Goal: Transaction & Acquisition: Purchase product/service

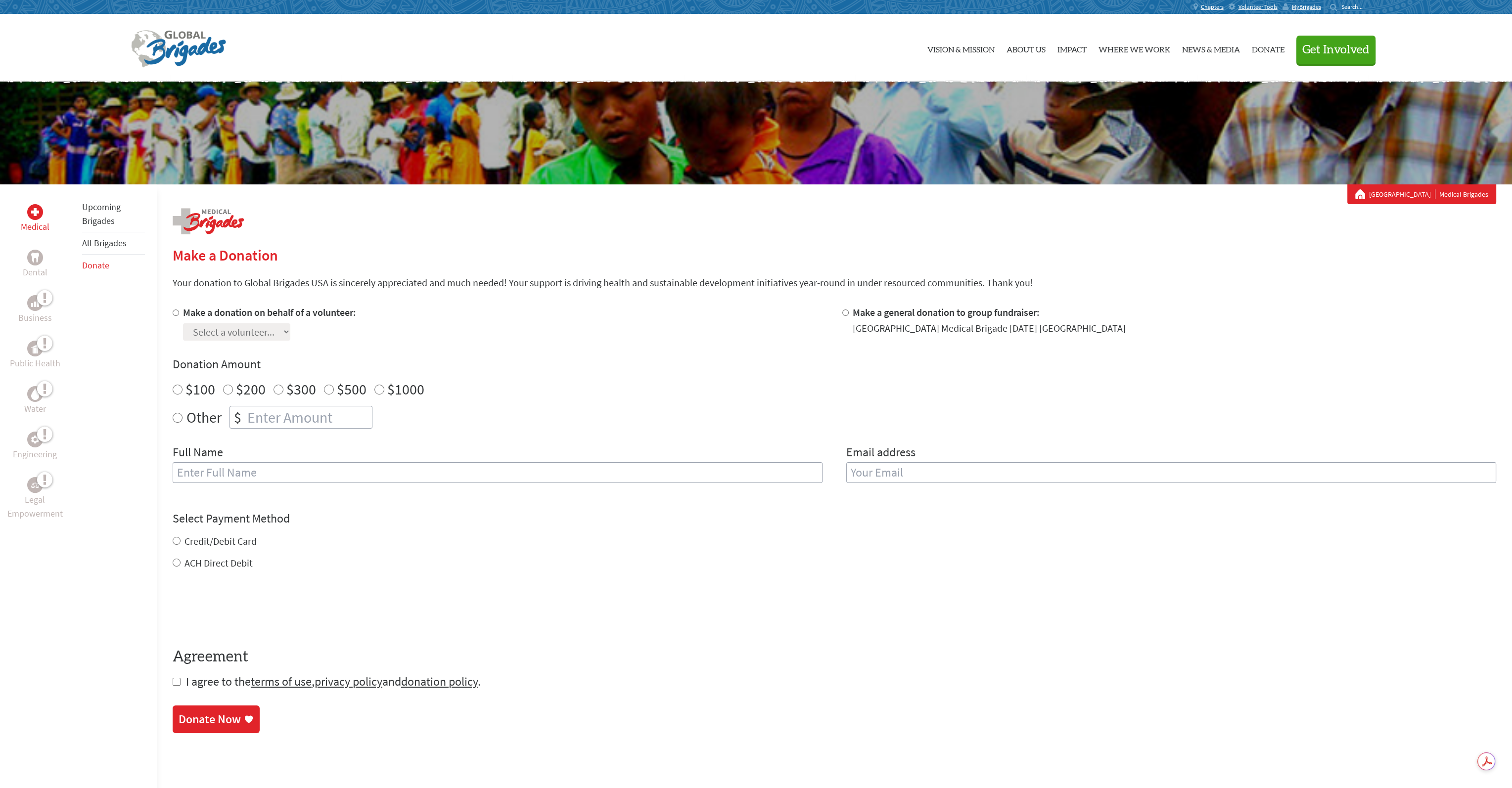
click at [174, 389] on input "$100" at bounding box center [177, 390] width 10 height 10
radio input "true"
click at [249, 471] on input "text" at bounding box center [497, 472] width 650 height 21
type input "j"
type input "[PERSON_NAME]"
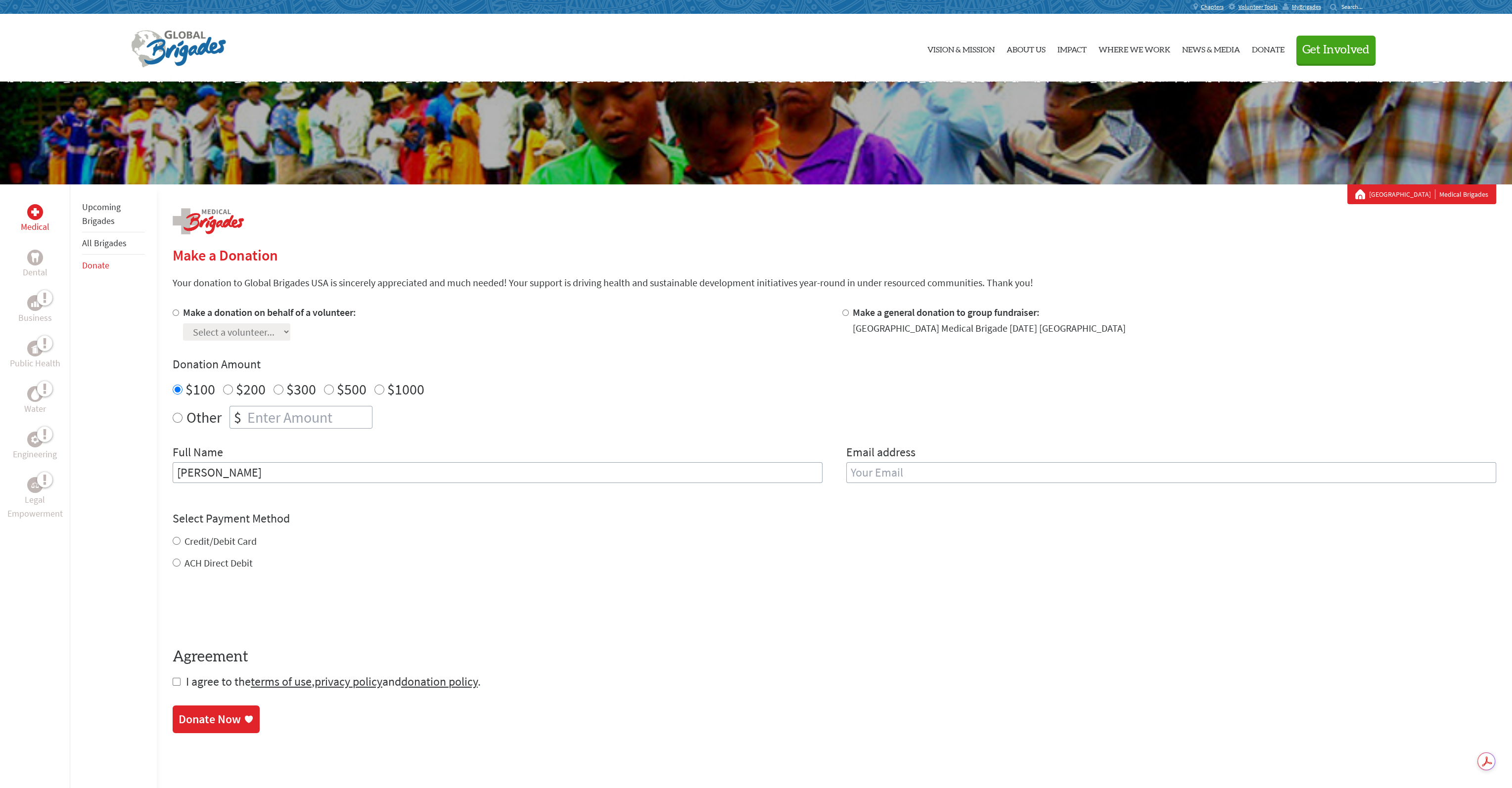
click at [173, 537] on input "Credit/Debit Card" at bounding box center [176, 540] width 8 height 8
radio input "true"
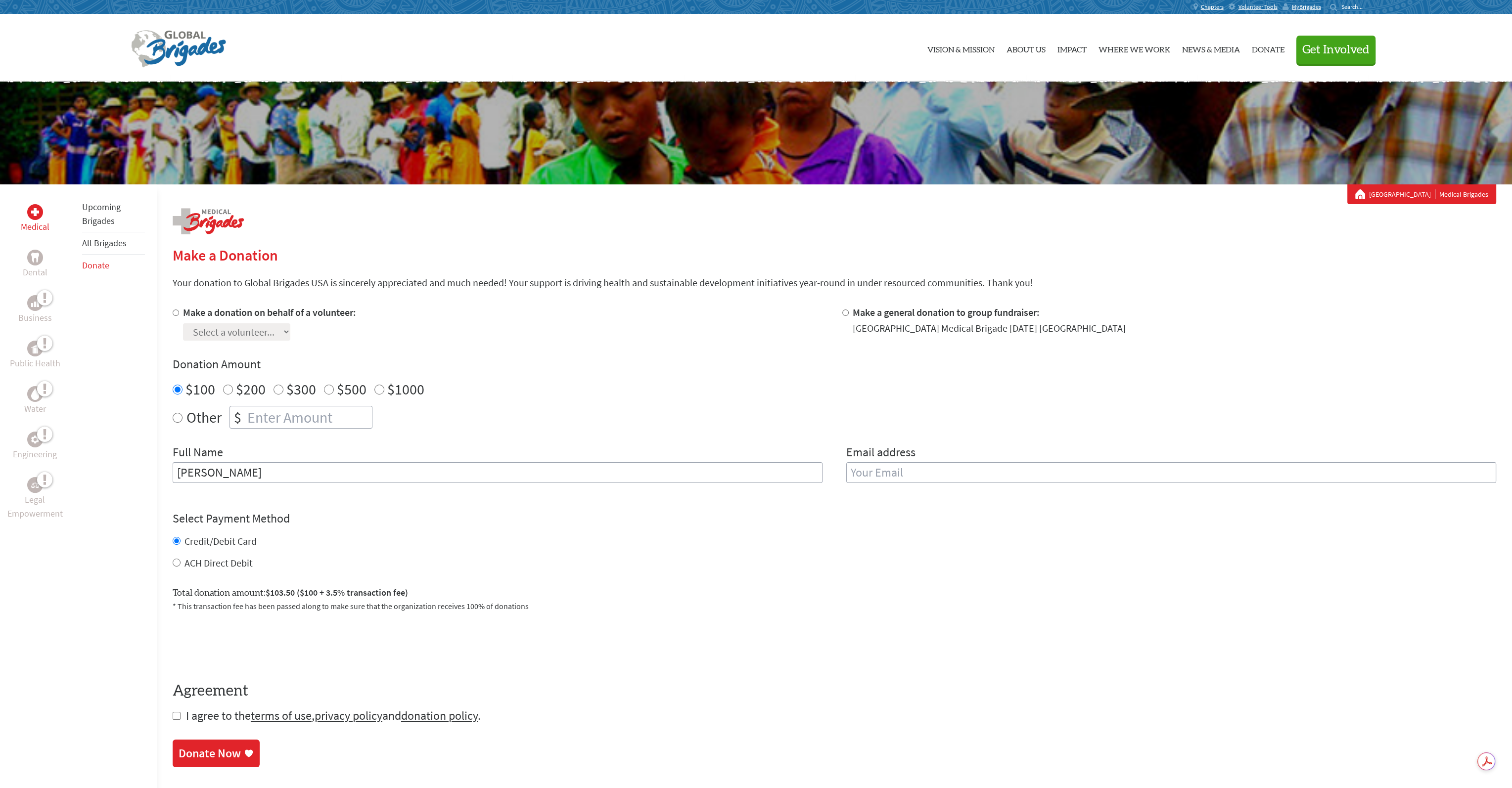
click at [175, 722] on form "Make a donation on behalf of a volunteer: Select a volunteer... Adeline Arvidso…" at bounding box center [834, 515] width 1324 height 418
click at [177, 717] on input "checkbox" at bounding box center [176, 715] width 8 height 8
checkbox input "true"
click at [932, 473] on input "email" at bounding box center [1171, 472] width 650 height 21
type input "[PERSON_NAME][EMAIL_ADDRESS][PERSON_NAME][DOMAIN_NAME]"
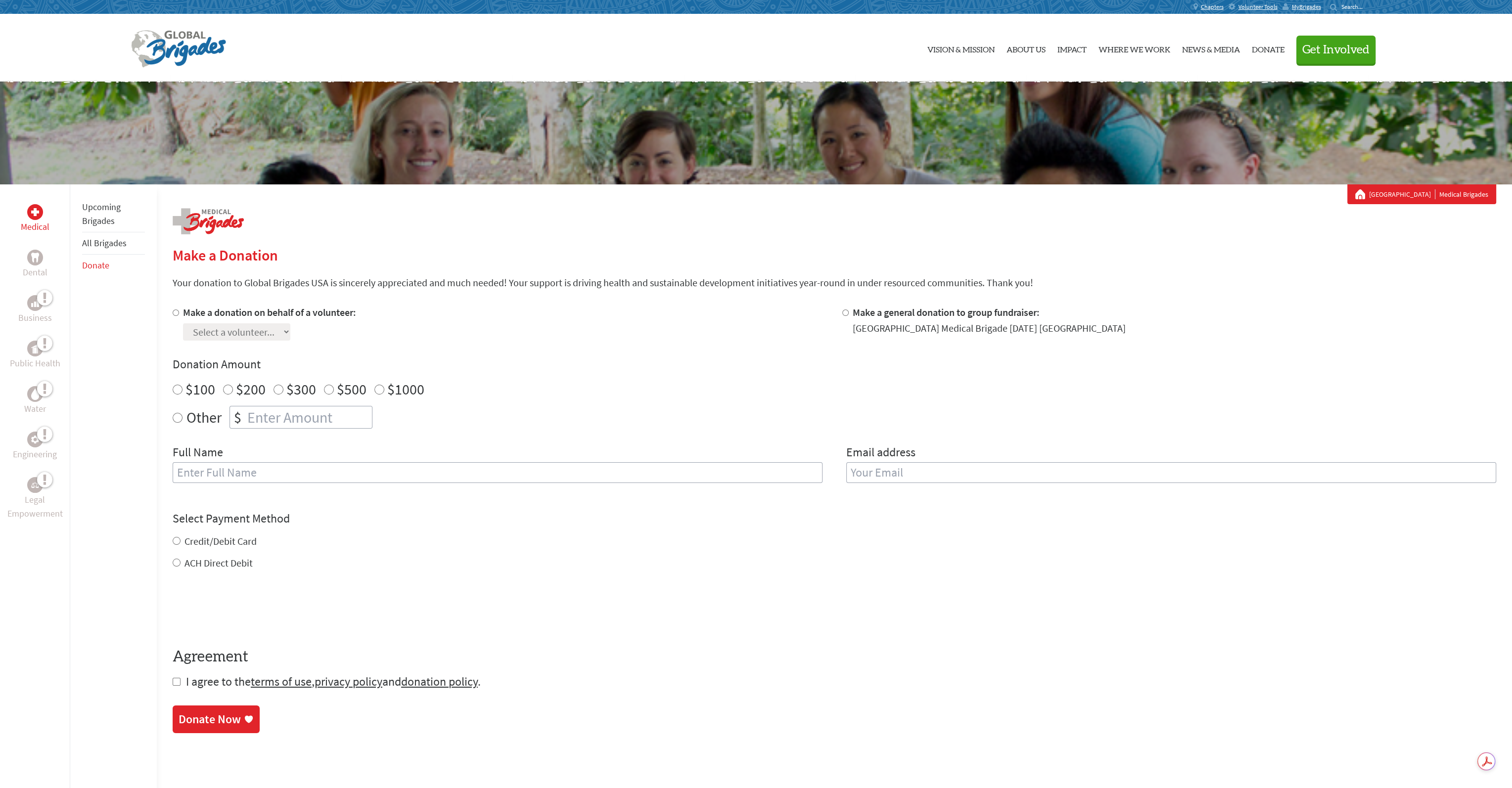
click at [176, 390] on input "$100" at bounding box center [177, 390] width 10 height 10
radio input "true"
click at [277, 473] on input "text" at bounding box center [497, 472] width 650 height 21
type input "[PERSON_NAME]"
click at [173, 542] on input "Credit/Debit Card" at bounding box center [176, 540] width 8 height 8
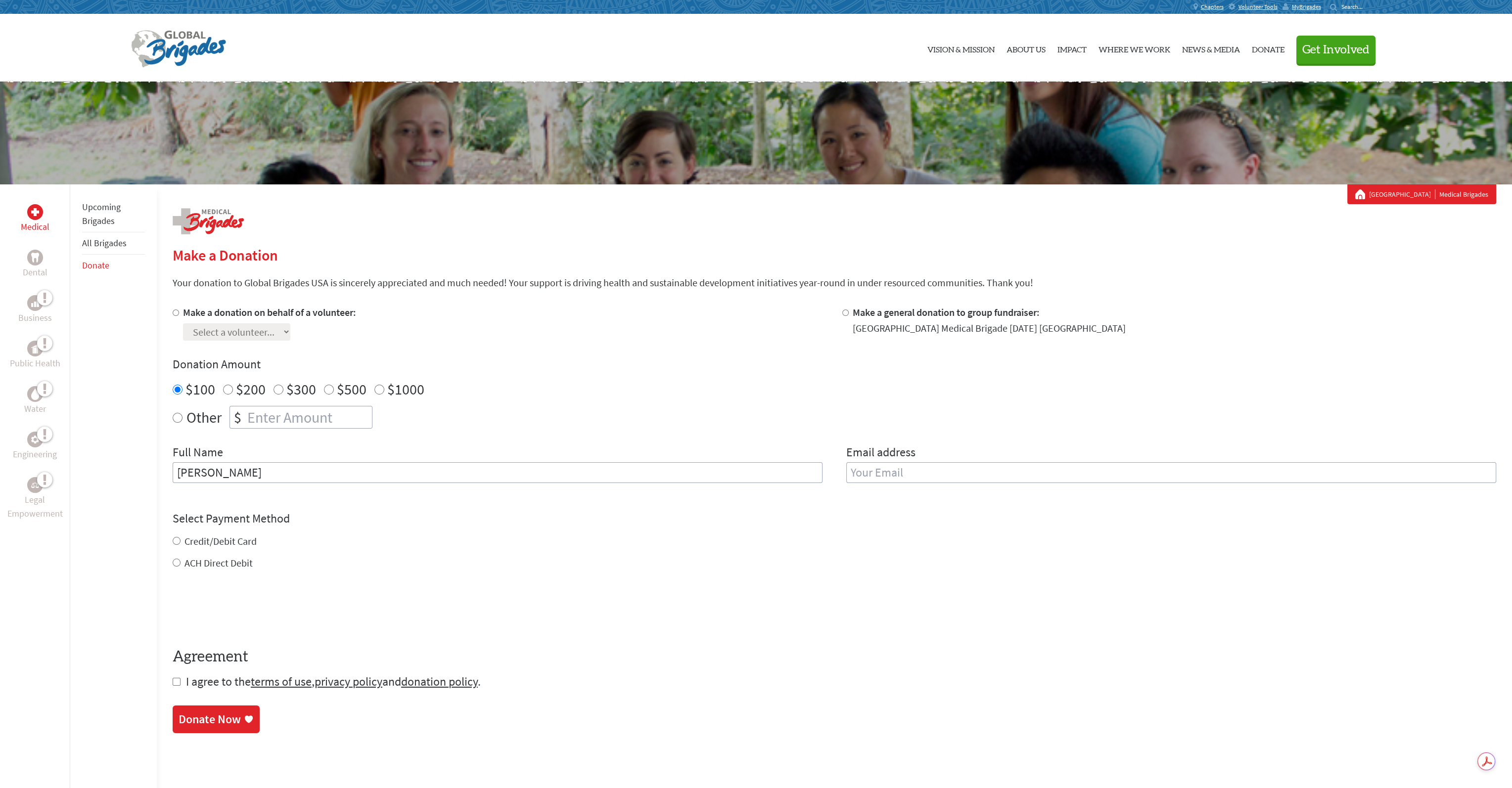
radio input "true"
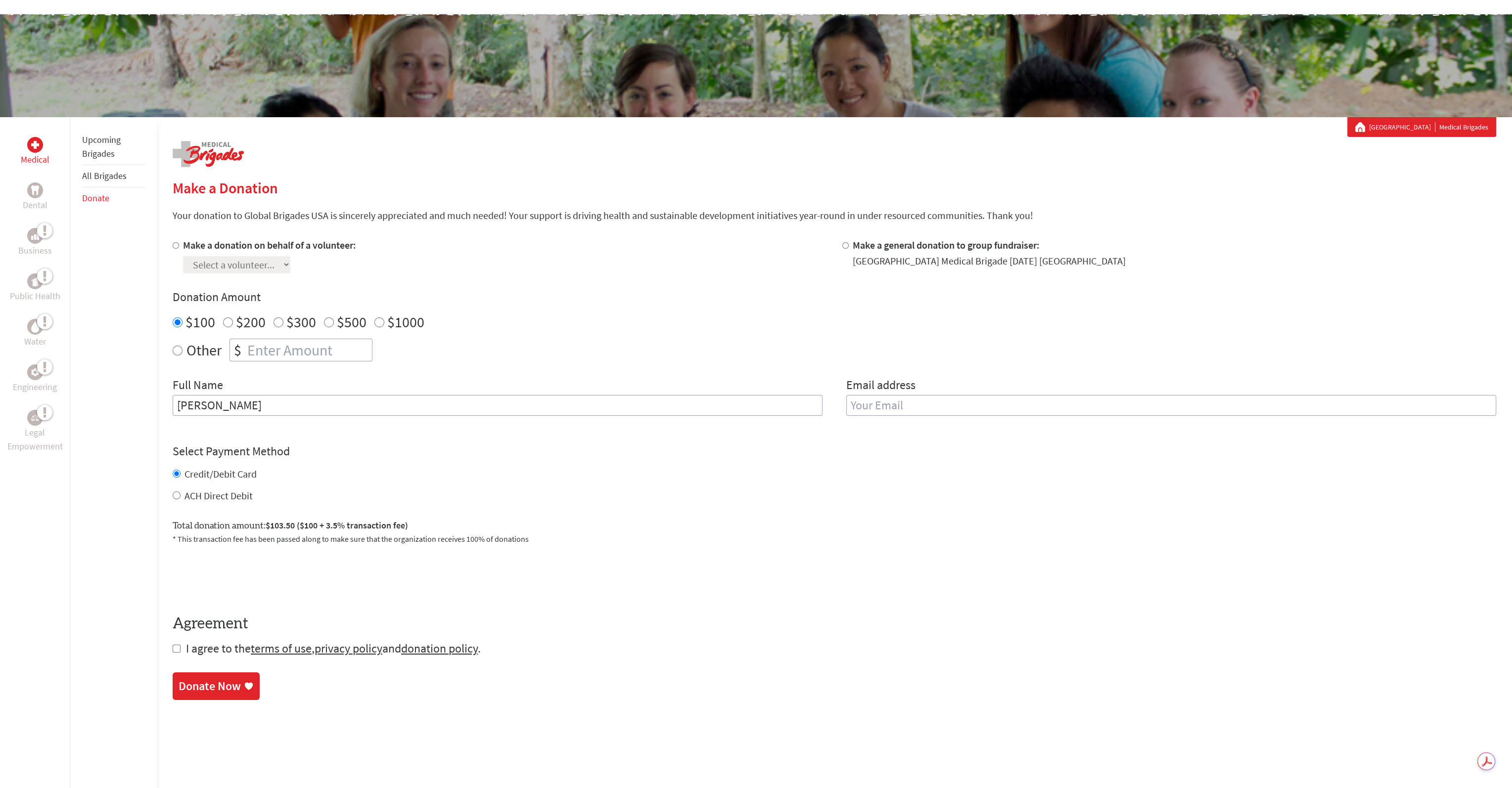
scroll to position [99, 0]
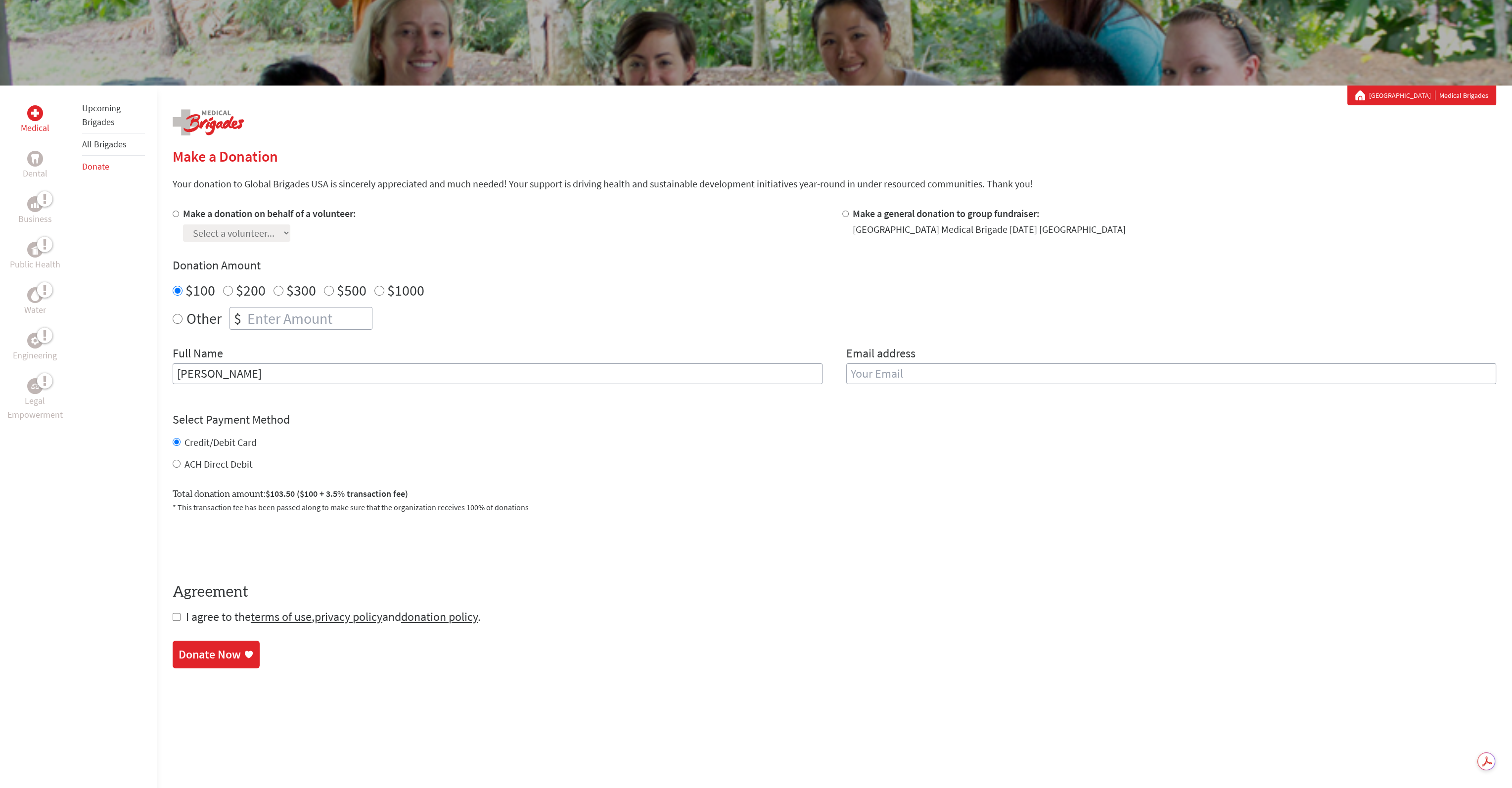
click at [907, 376] on input "email" at bounding box center [1171, 373] width 650 height 21
type input "[PERSON_NAME][EMAIL_ADDRESS][PERSON_NAME][DOMAIN_NAME]"
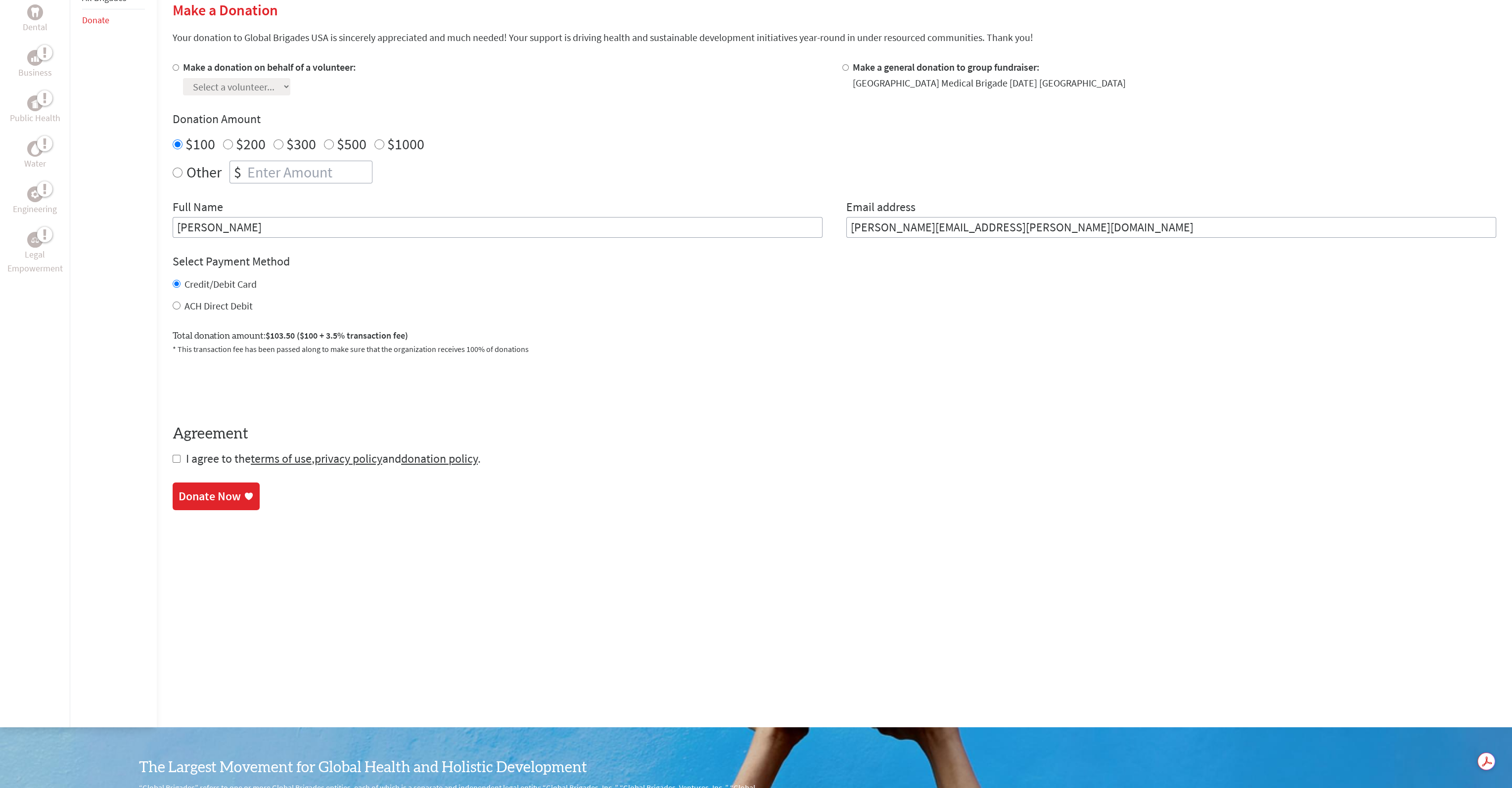
scroll to position [247, 0]
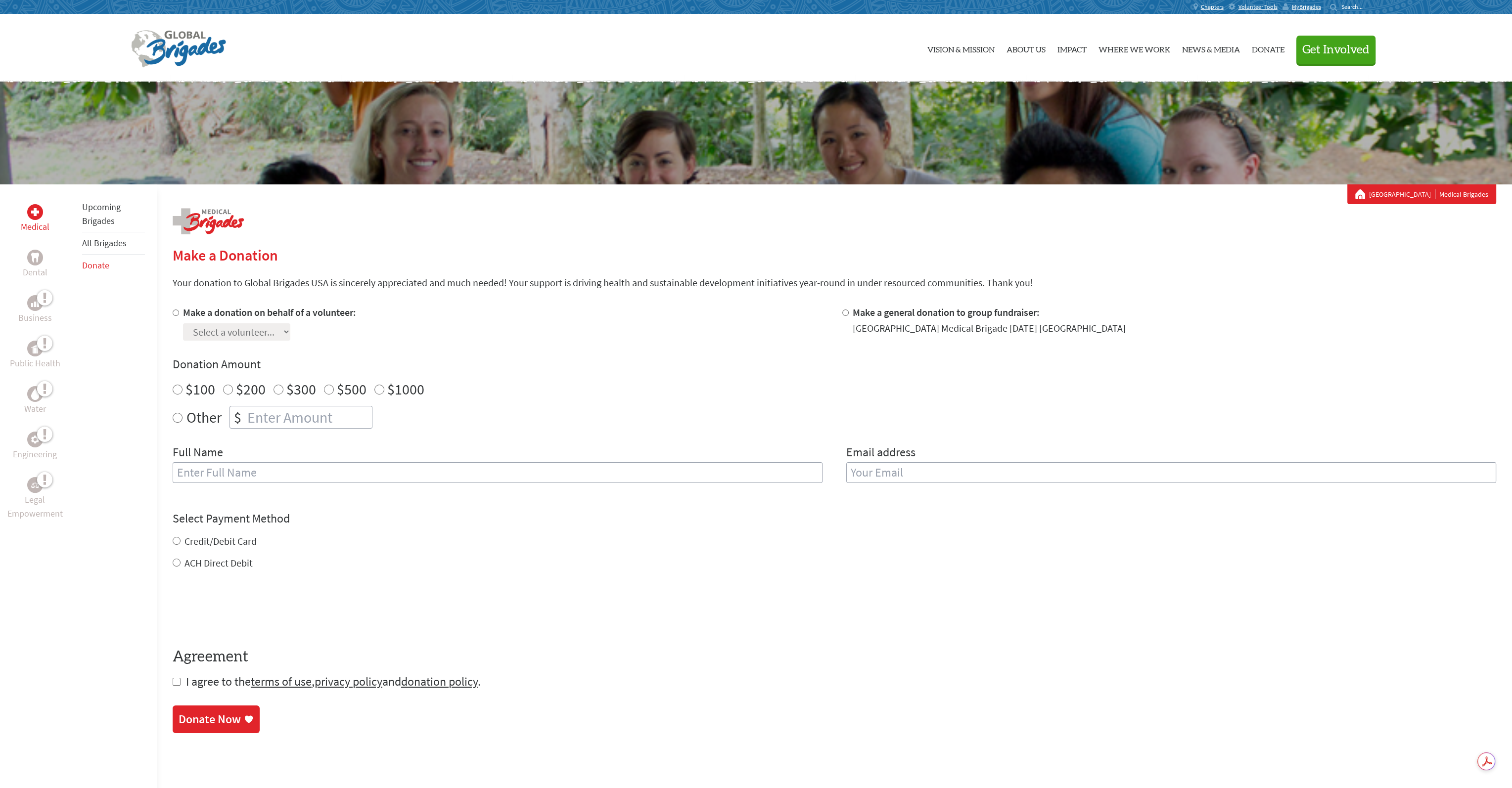
click at [177, 388] on input "$100" at bounding box center [177, 390] width 10 height 10
radio input "true"
click at [225, 462] on input "text" at bounding box center [497, 472] width 650 height 21
type input "[PERSON_NAME]"
click at [174, 539] on input "Credit/Debit Card" at bounding box center [176, 540] width 8 height 8
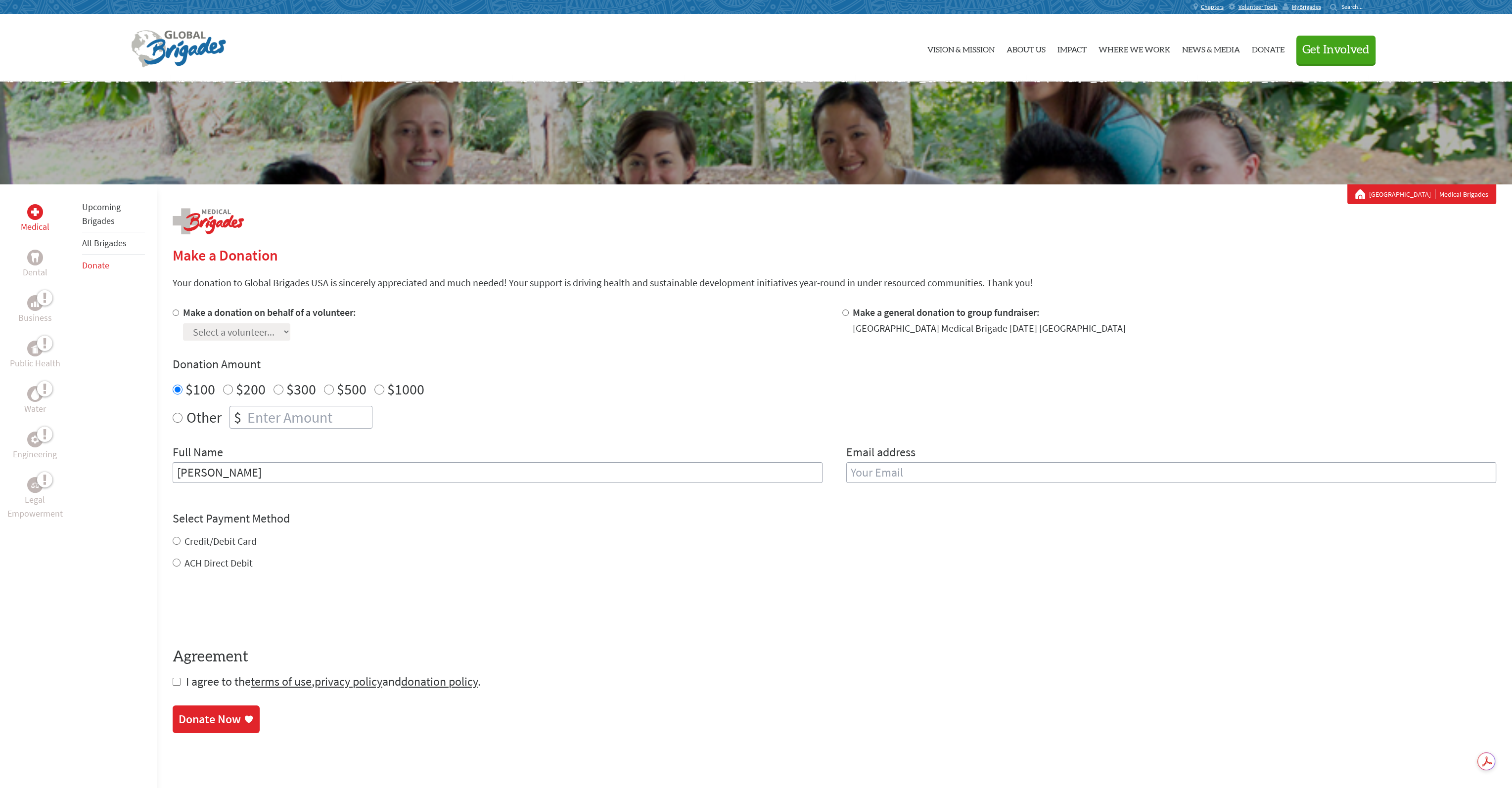
radio input "true"
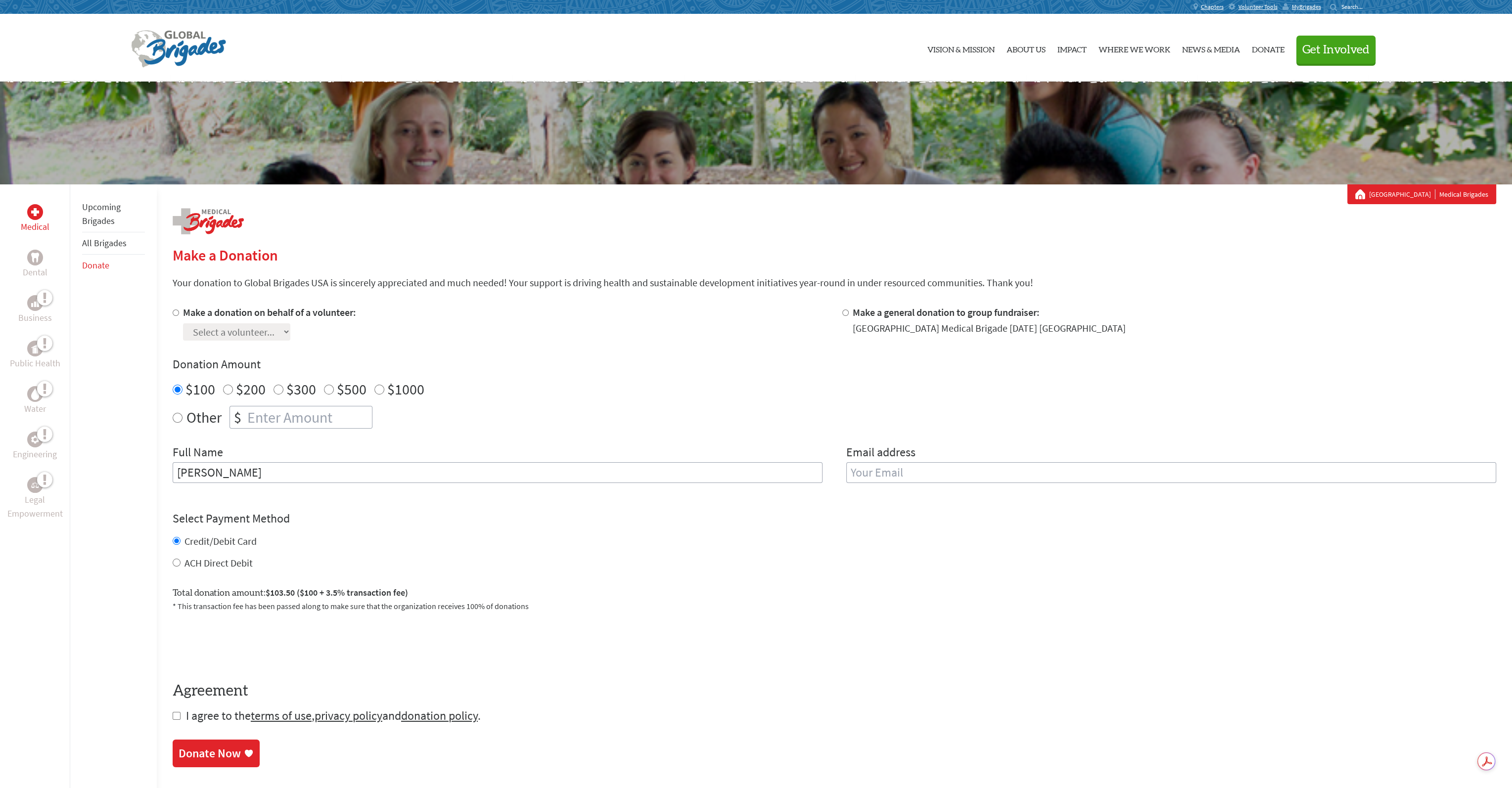
click at [177, 715] on input "checkbox" at bounding box center [176, 715] width 8 height 8
checkbox input "true"
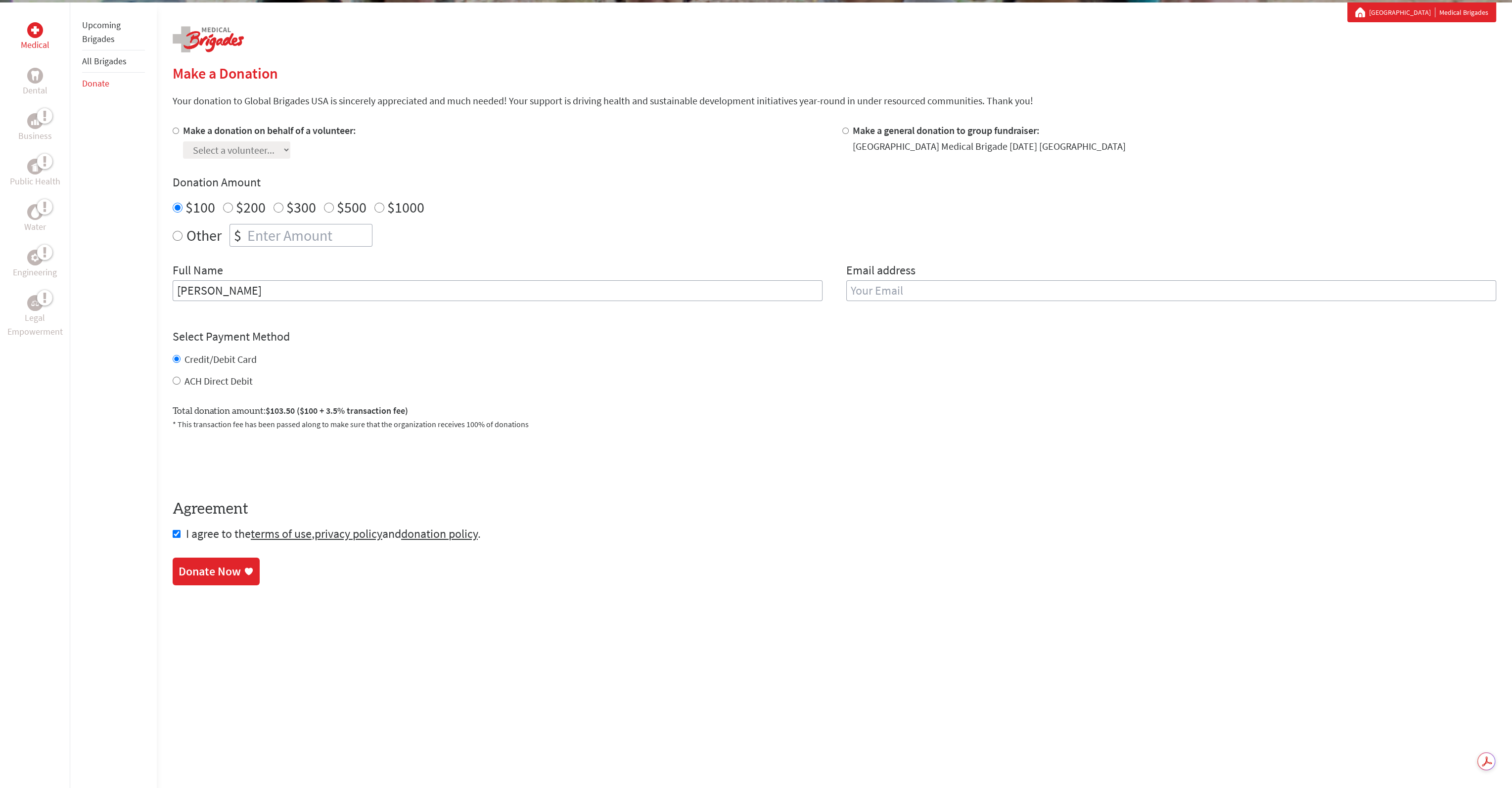
scroll to position [198, 0]
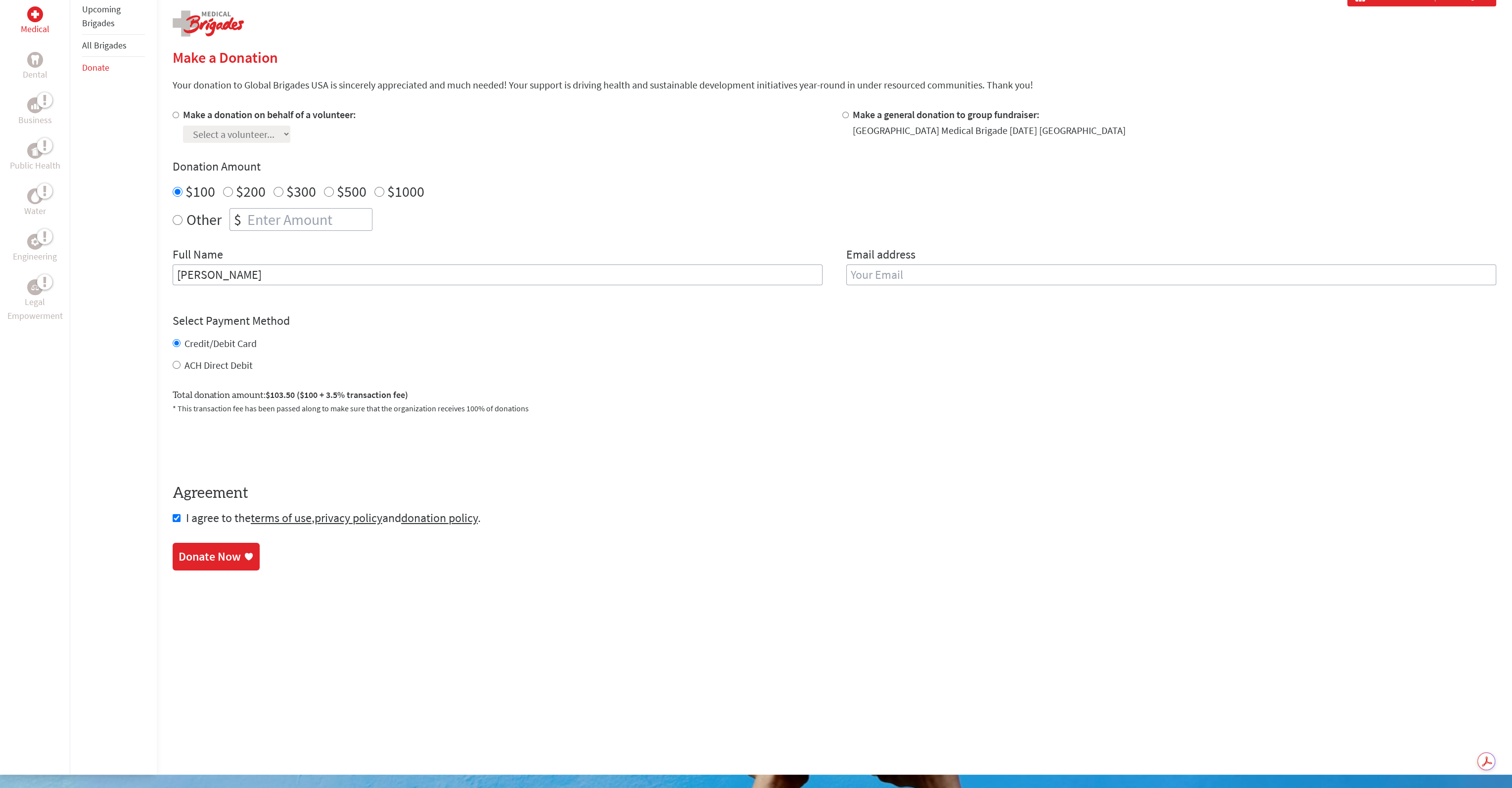
click at [215, 553] on div "Donate Now" at bounding box center [210, 556] width 62 height 16
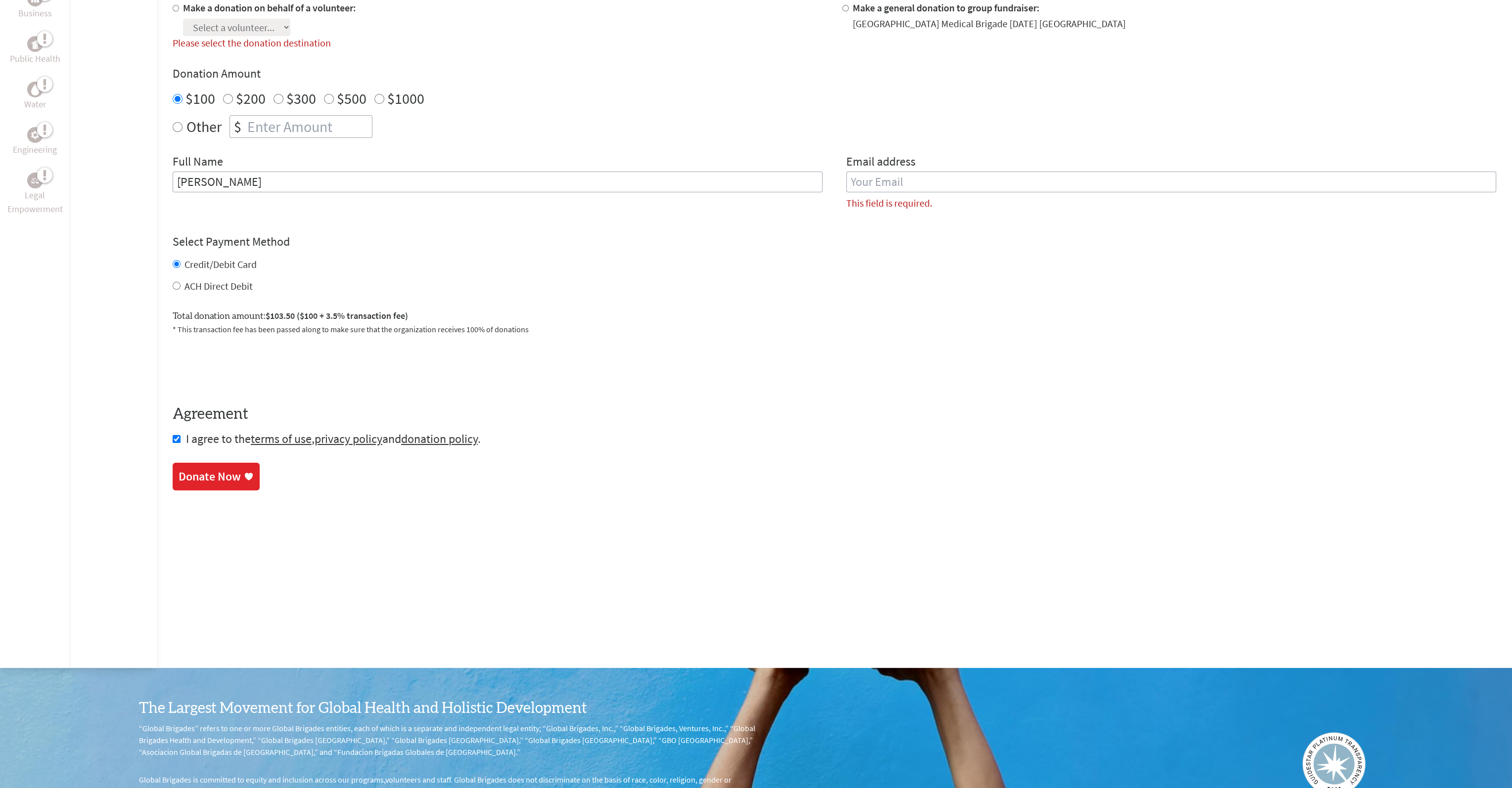
scroll to position [306, 0]
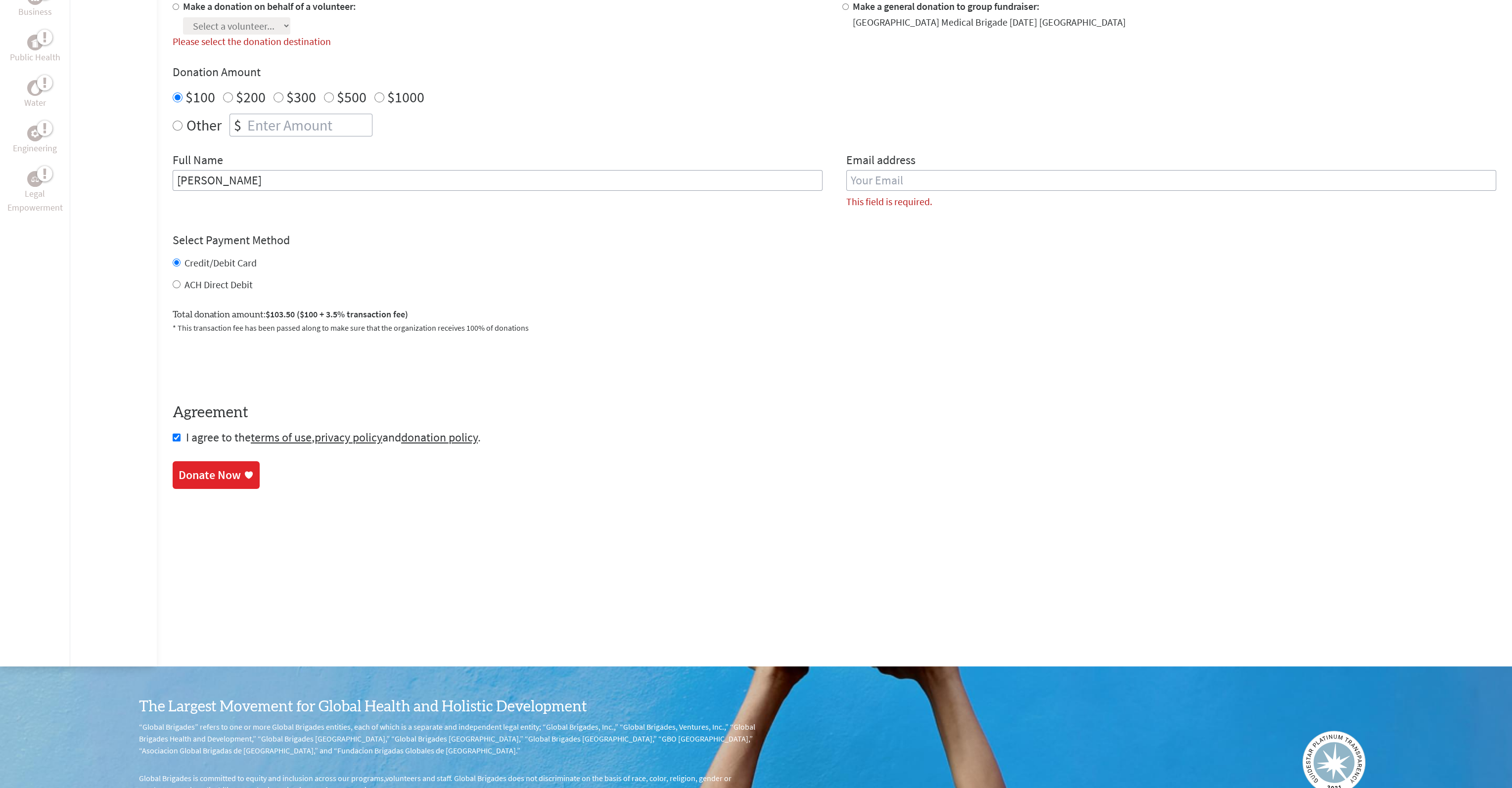
click at [923, 170] on div "Email address This field is required." at bounding box center [1171, 185] width 650 height 65
click at [919, 181] on input "email" at bounding box center [1171, 180] width 650 height 21
type input "[PERSON_NAME][EMAIL_ADDRESS][PERSON_NAME][DOMAIN_NAME]"
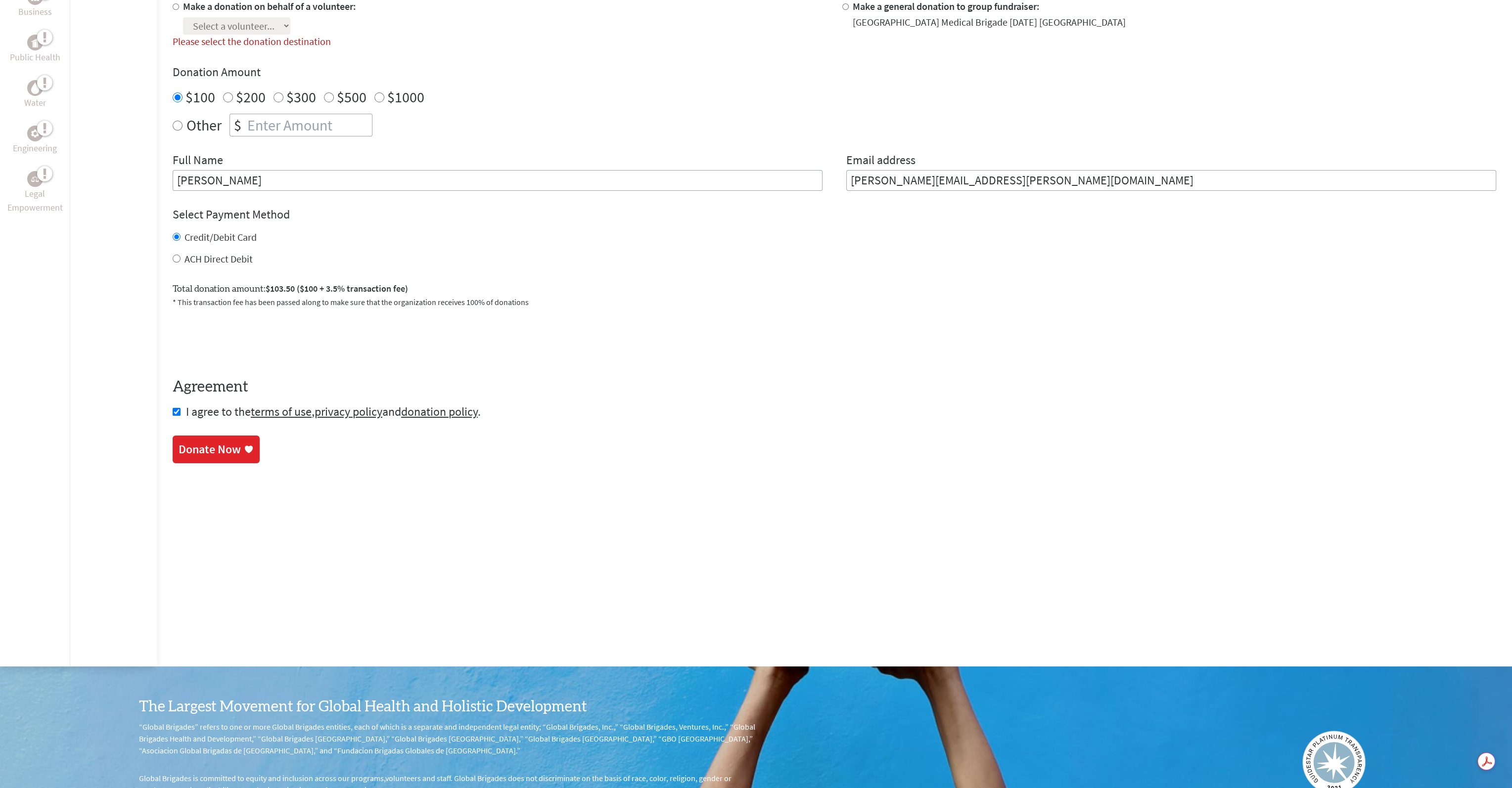
drag, startPoint x: 218, startPoint y: 445, endPoint x: 841, endPoint y: 44, distance: 740.9
click at [218, 445] on div "Donate Now" at bounding box center [210, 449] width 62 height 16
click at [208, 451] on div "Donate Now" at bounding box center [210, 450] width 62 height 16
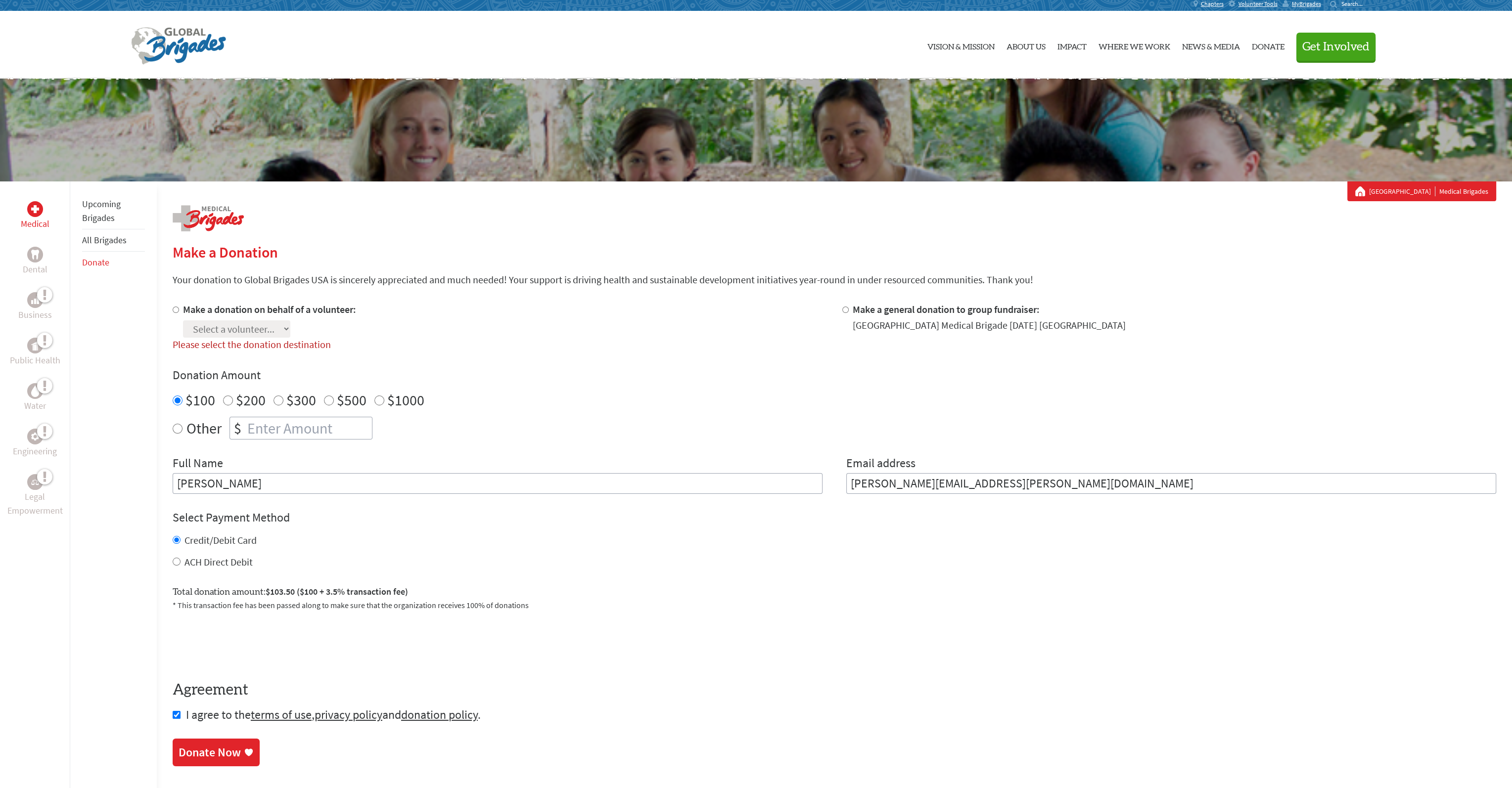
scroll to position [0, 0]
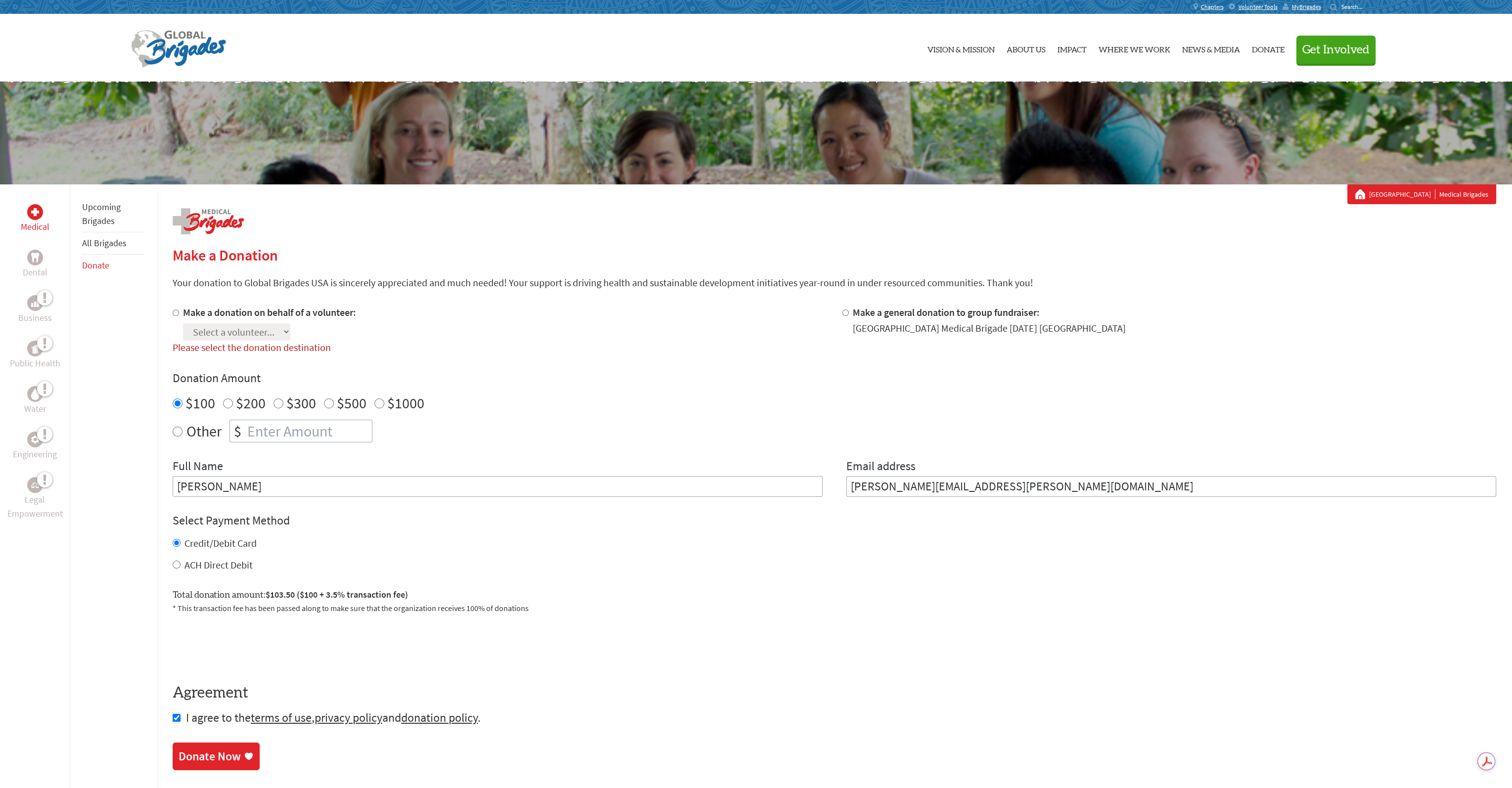
click at [209, 761] on div "Donate Now" at bounding box center [210, 756] width 62 height 16
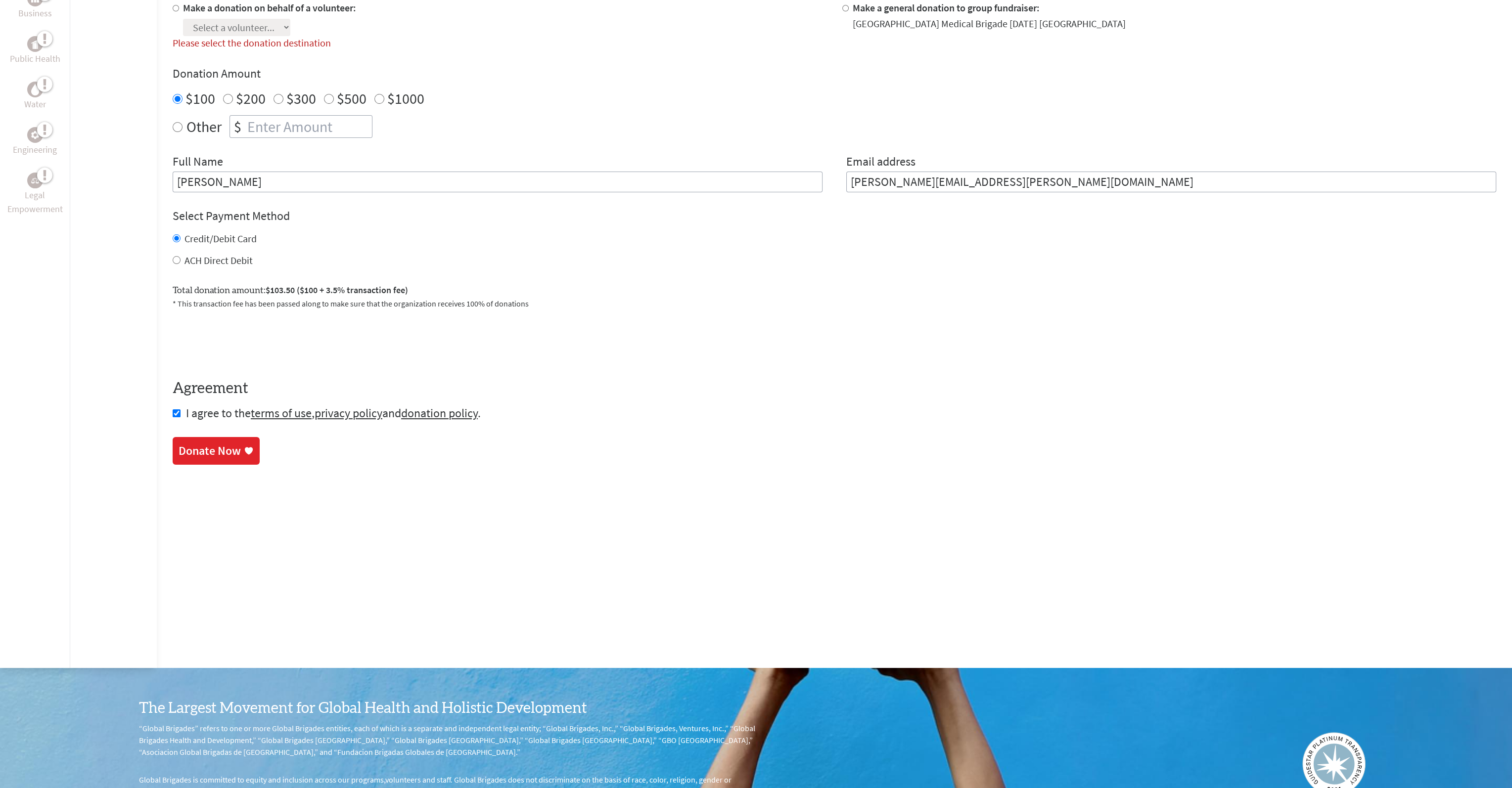
scroll to position [306, 0]
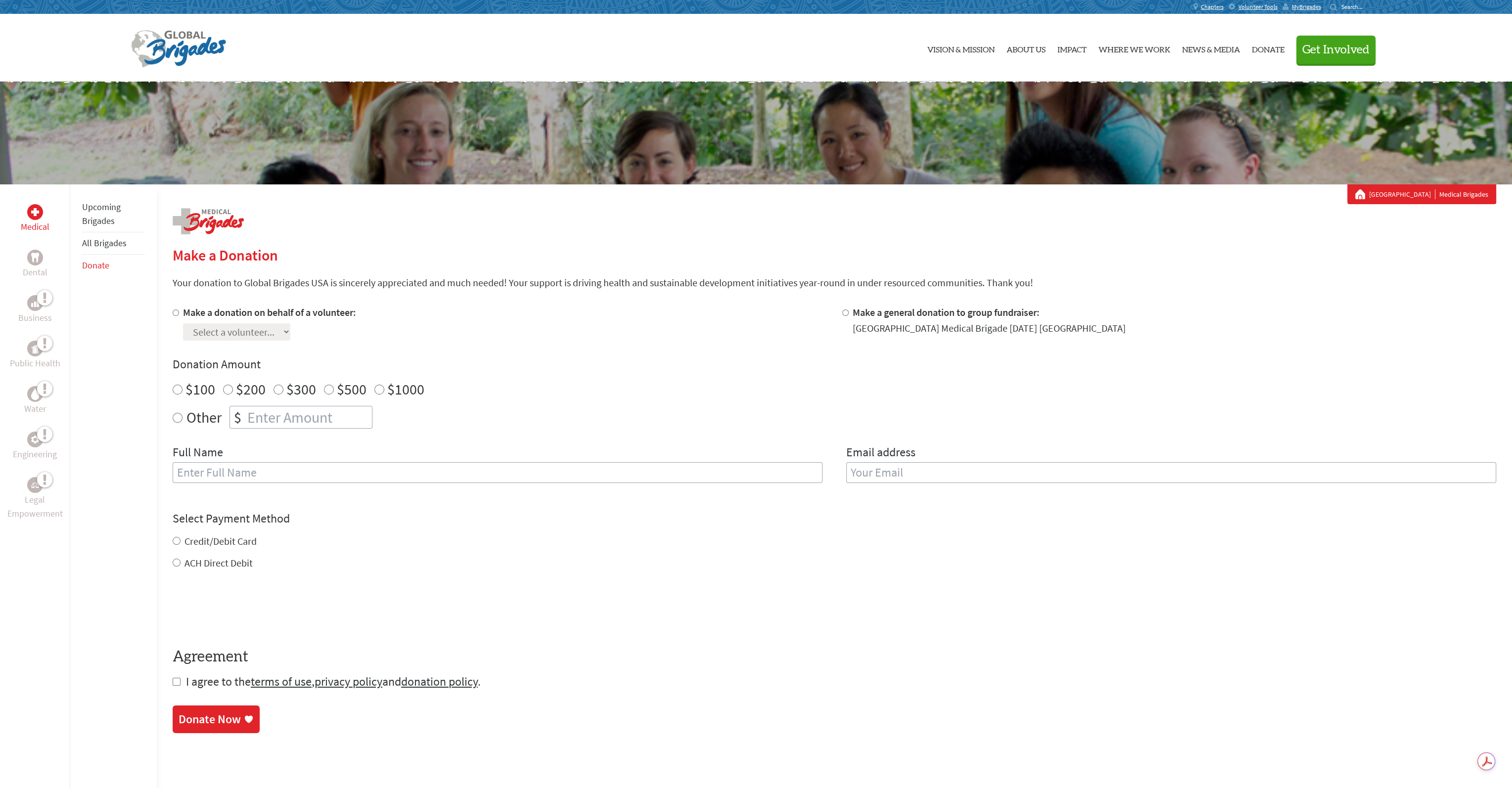
click at [174, 387] on input "$100" at bounding box center [177, 390] width 10 height 10
radio input "true"
click at [234, 467] on input "text" at bounding box center [497, 472] width 650 height 21
type input "[PERSON_NAME]"
type input "j"
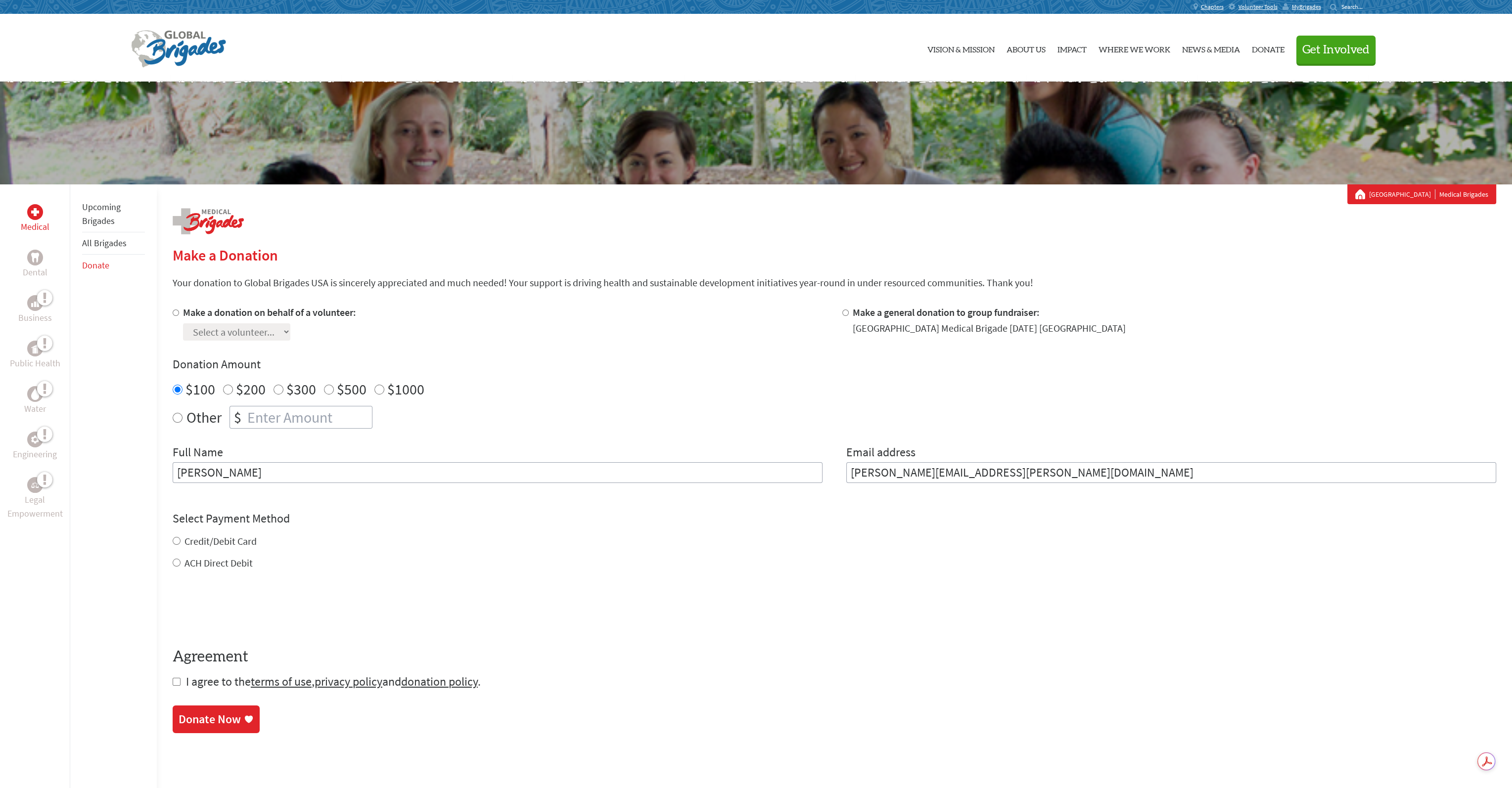
type input "[PERSON_NAME][EMAIL_ADDRESS][PERSON_NAME][DOMAIN_NAME]"
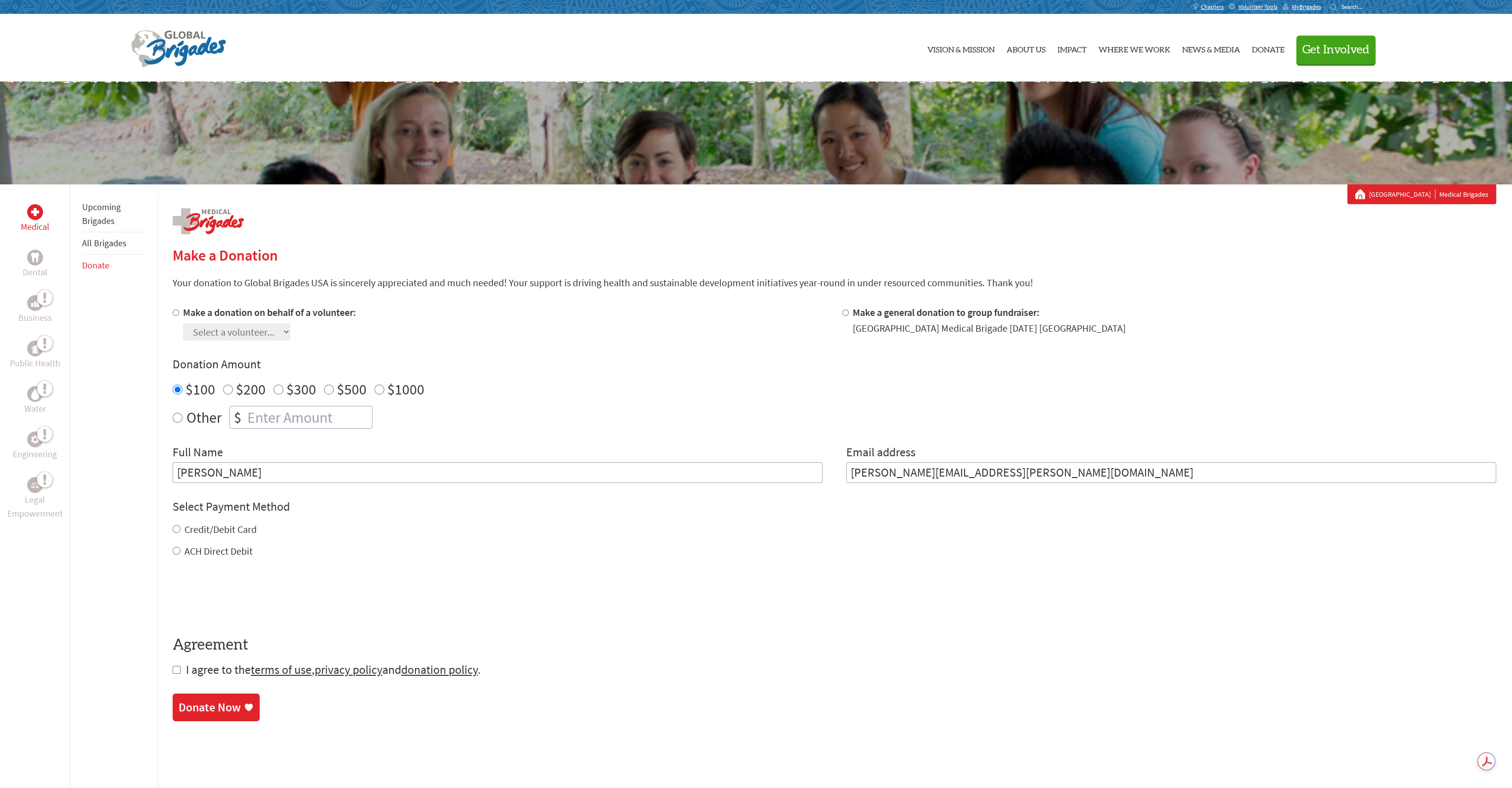
click at [173, 543] on div "Credit/Debit Card ACH Direct Debit" at bounding box center [834, 540] width 1324 height 36
click at [174, 671] on input "checkbox" at bounding box center [176, 669] width 8 height 8
checkbox input "true"
click at [204, 705] on div "Donate Now" at bounding box center [210, 708] width 62 height 16
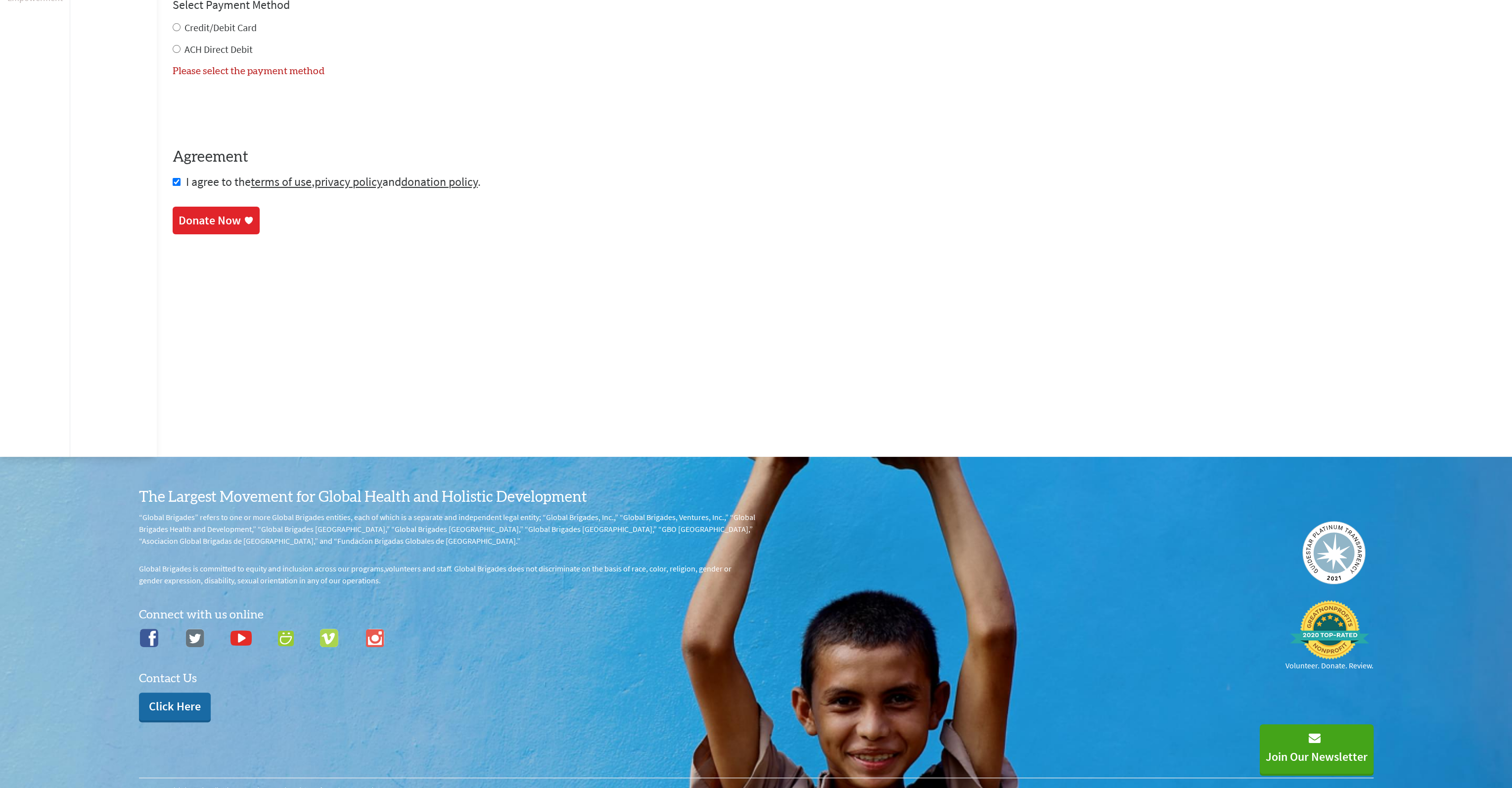
scroll to position [492, 0]
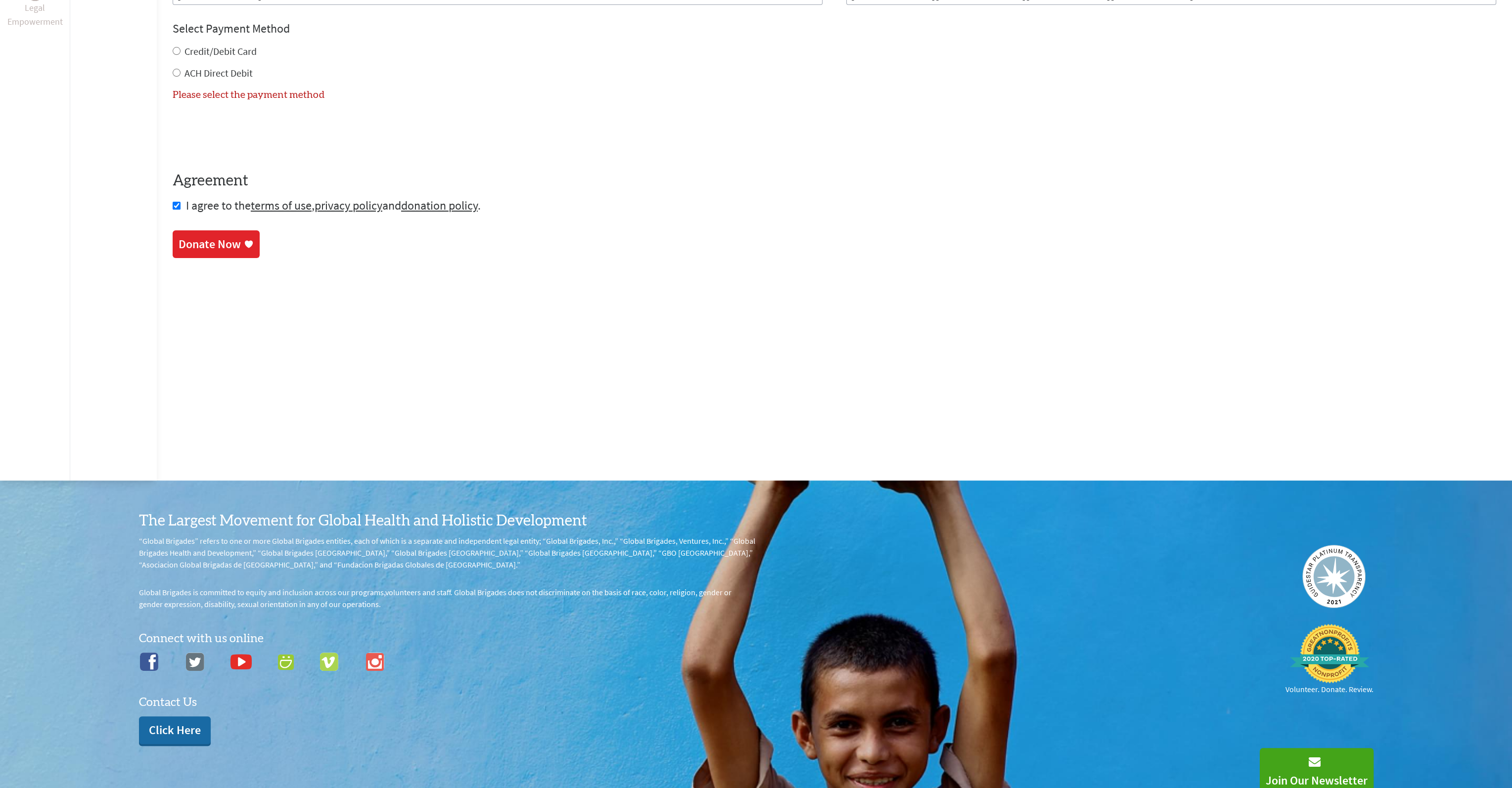
click at [221, 248] on div "Donate Now" at bounding box center [210, 244] width 62 height 16
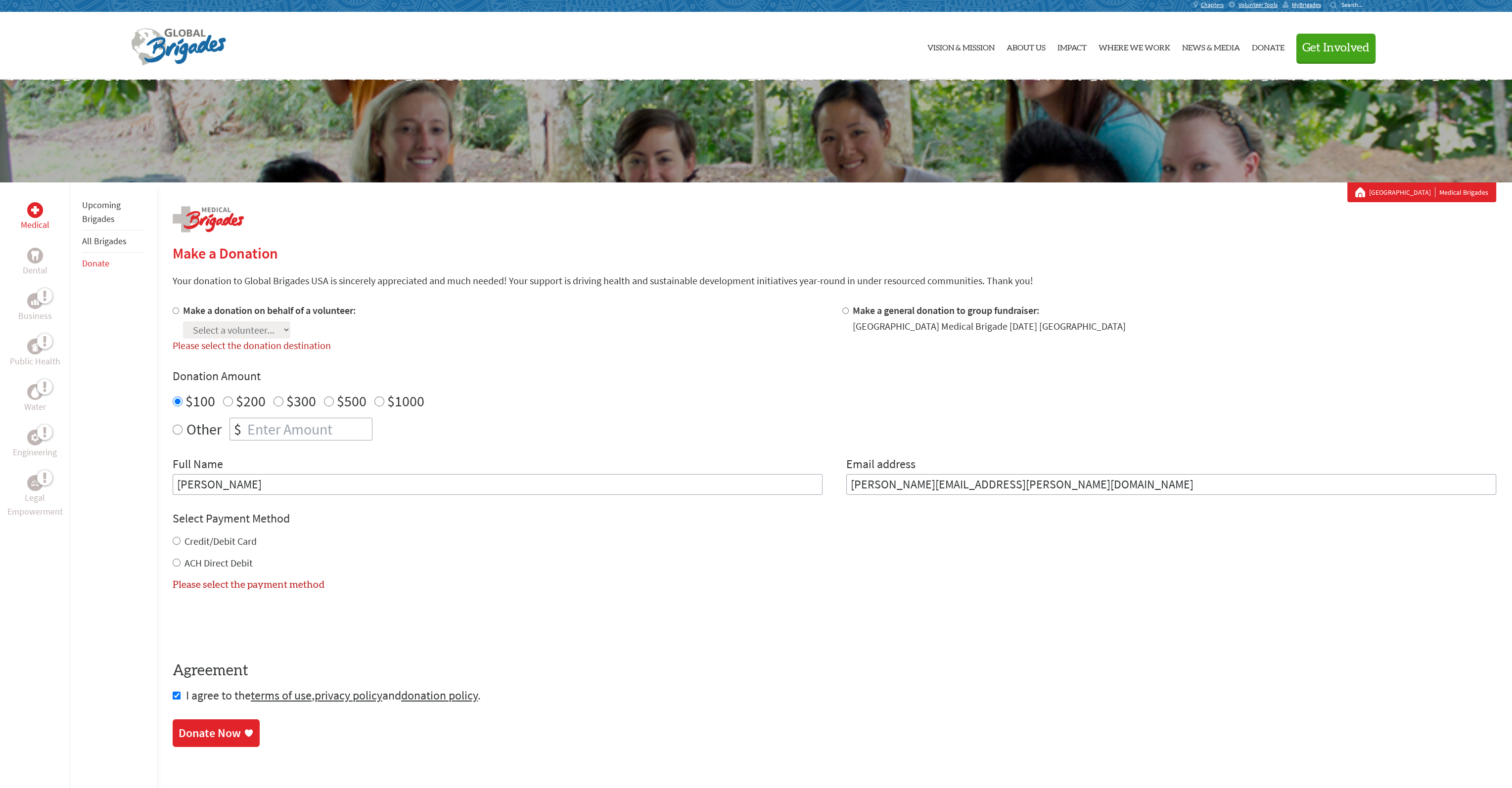
scroll to position [0, 0]
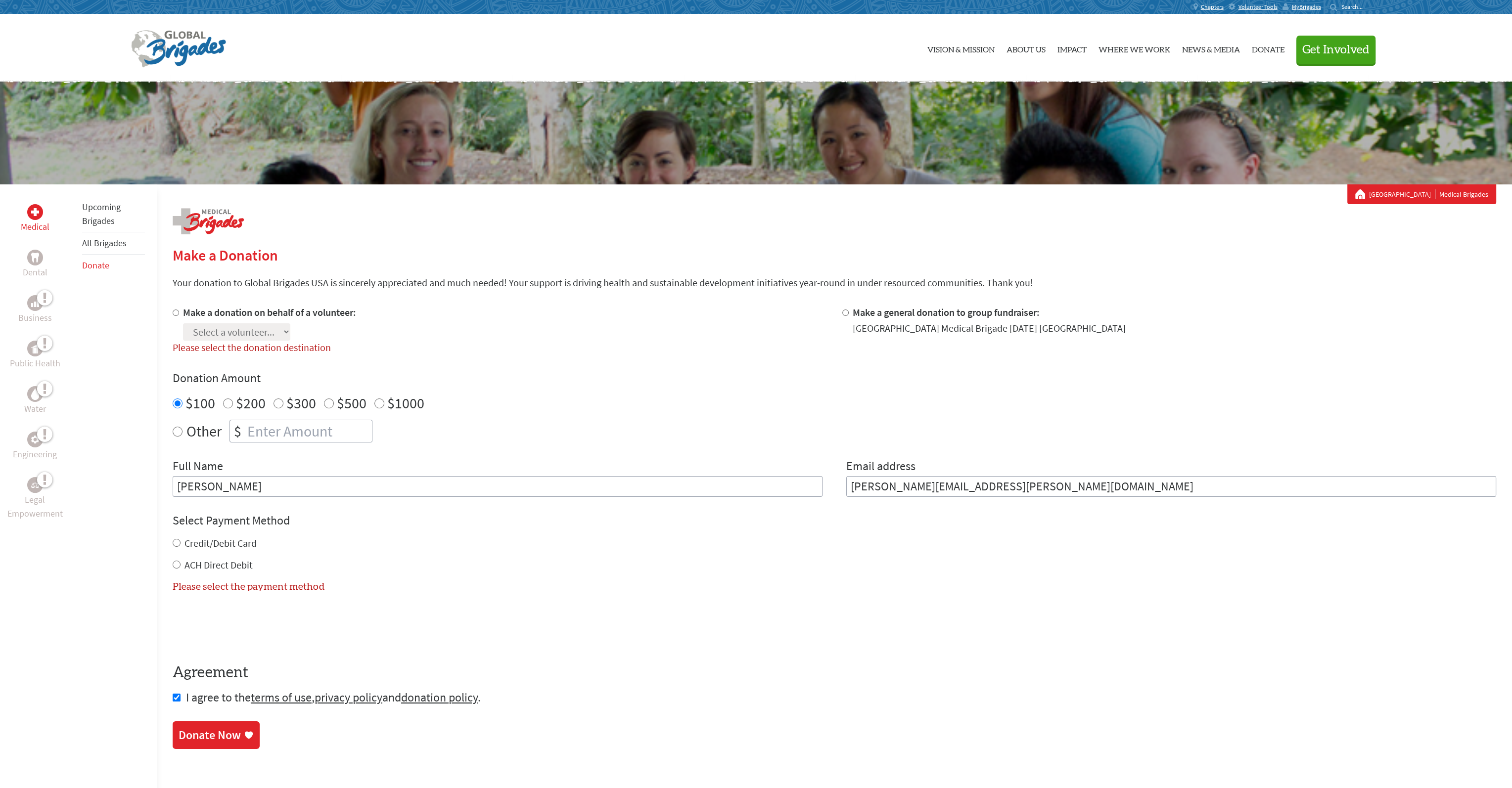
click at [279, 347] on label "Please select the donation destination" at bounding box center [252, 347] width 158 height 12
click at [173, 313] on input "Make a donation on behalf of a volunteer:" at bounding box center [176, 313] width 6 height 6
radio input "true"
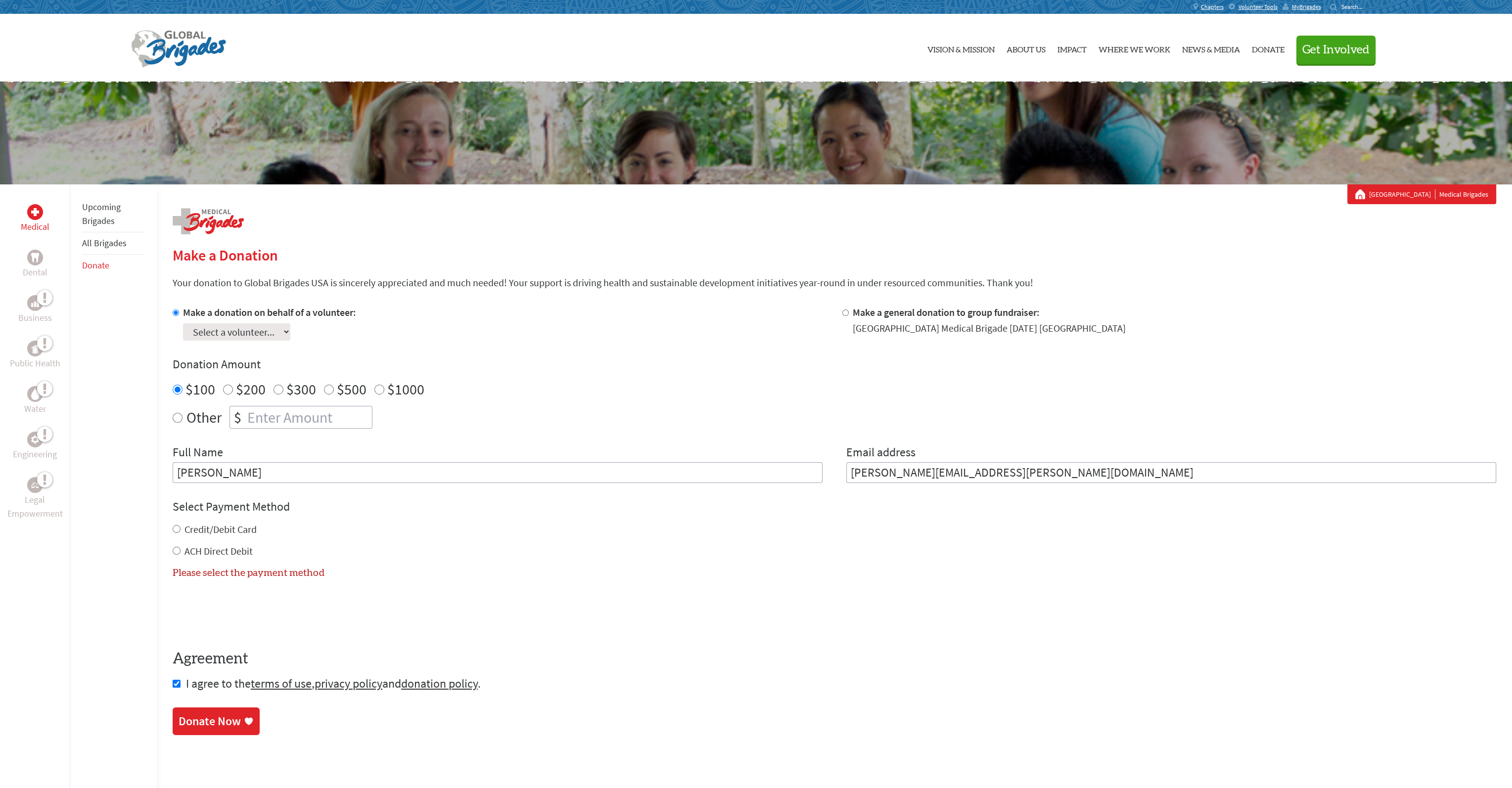
click at [285, 332] on select "Select a volunteer... Adeline Arvidson Alexa Blankenstein Allison DiFalco Ameli…" at bounding box center [237, 332] width 107 height 17
select select "4C4597B4-140F-11F0-B3BE-42010A8A0038"
click at [183, 323] on select "Select a volunteer... Adeline Arvidson Alexa Blankenstein Allison DiFalco Ameli…" at bounding box center [237, 332] width 107 height 17
click at [177, 529] on input "Credit/Debit Card" at bounding box center [176, 529] width 8 height 8
radio input "true"
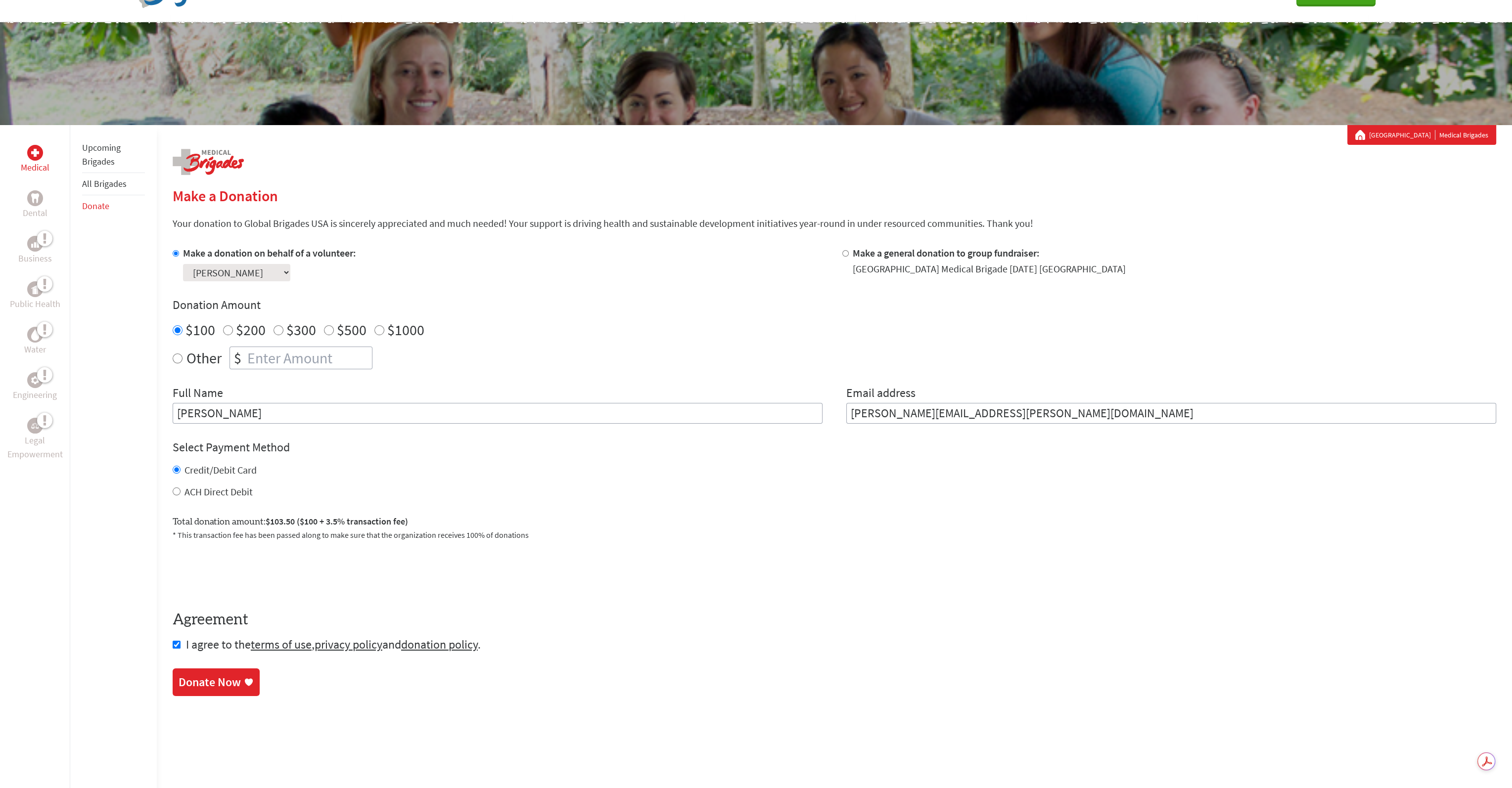
scroll to position [148, 0]
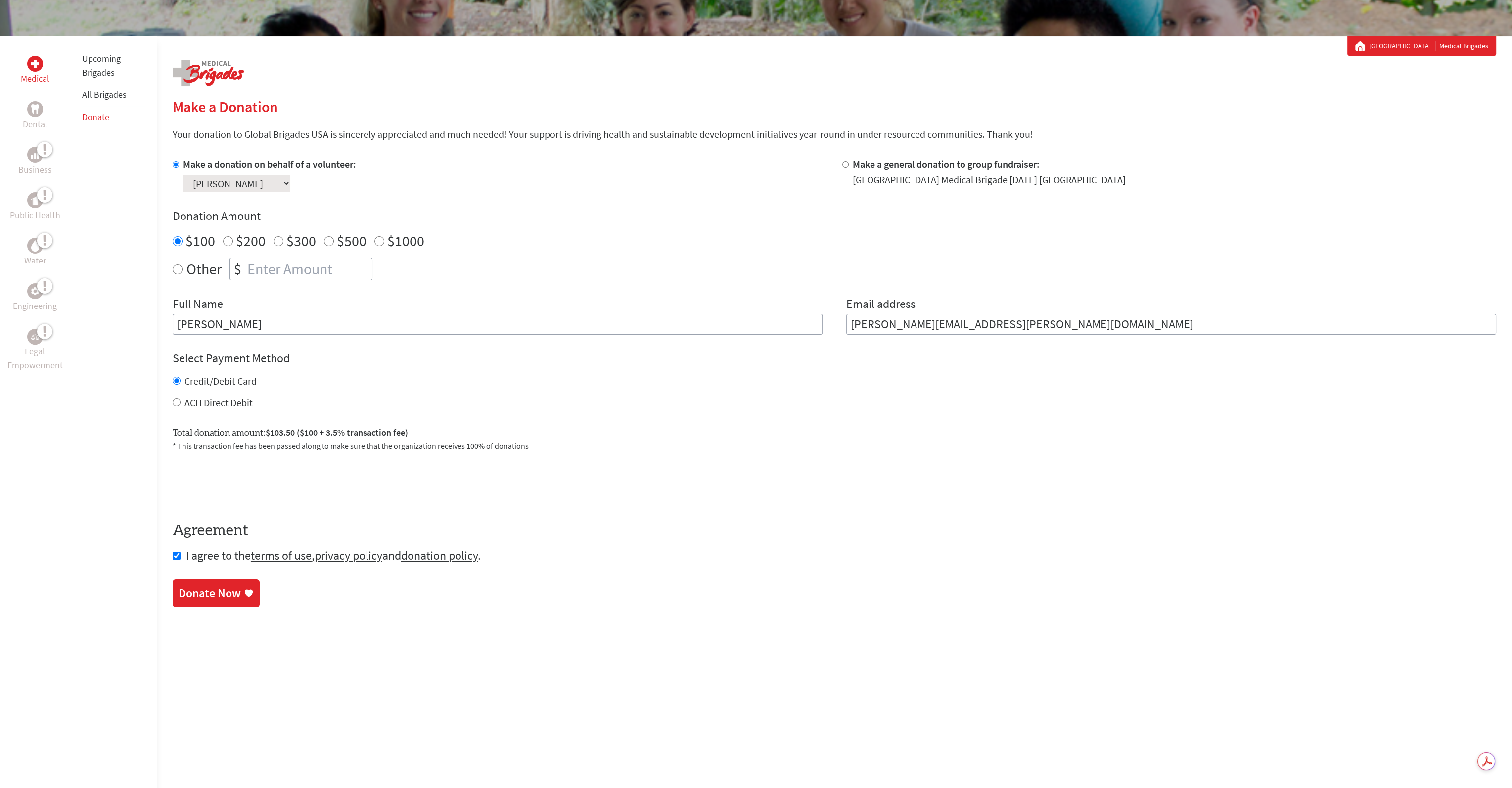
click at [223, 600] on div "Donate Now" at bounding box center [210, 593] width 62 height 16
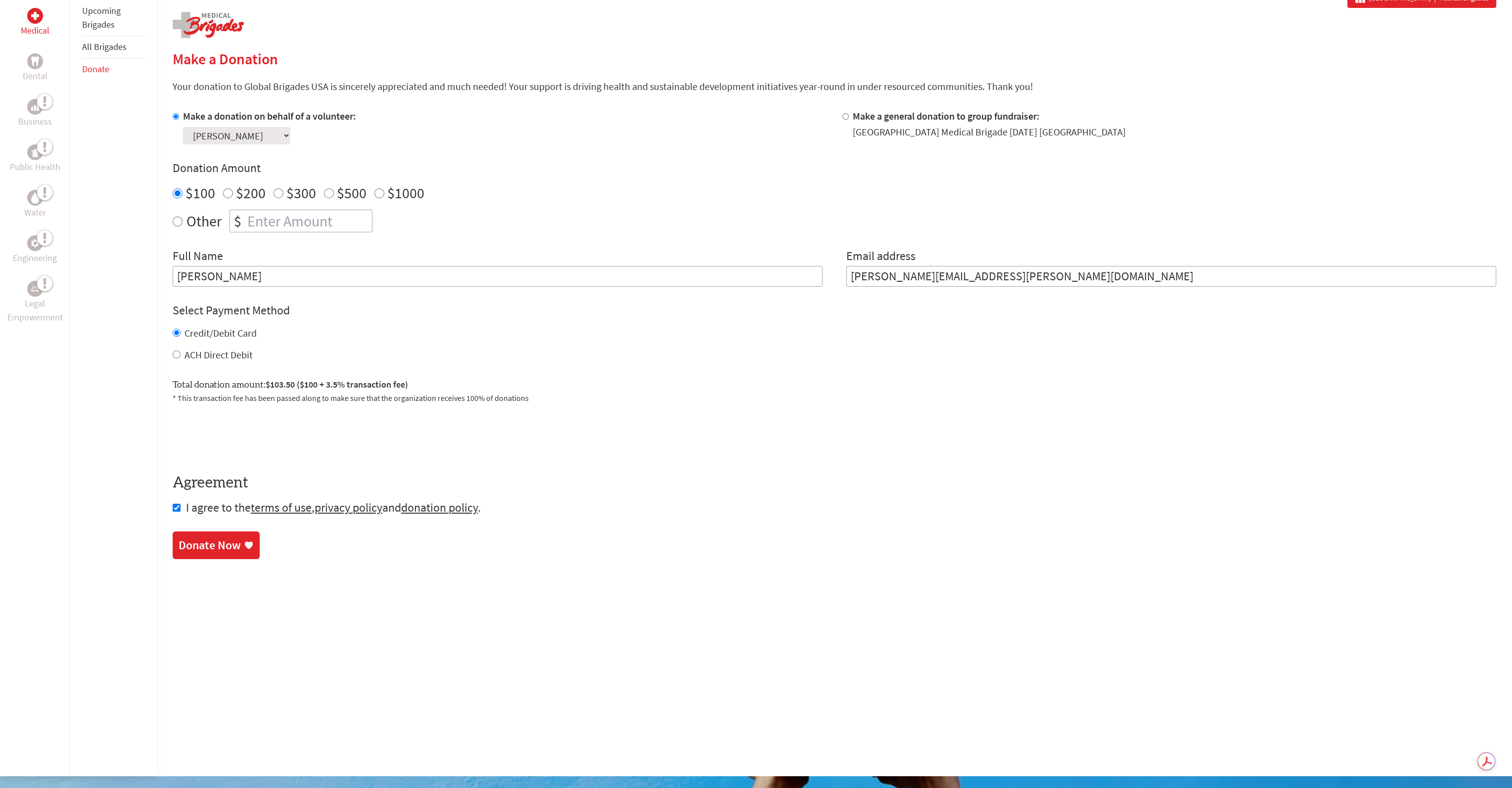
scroll to position [198, 0]
